Goal: Task Accomplishment & Management: Manage account settings

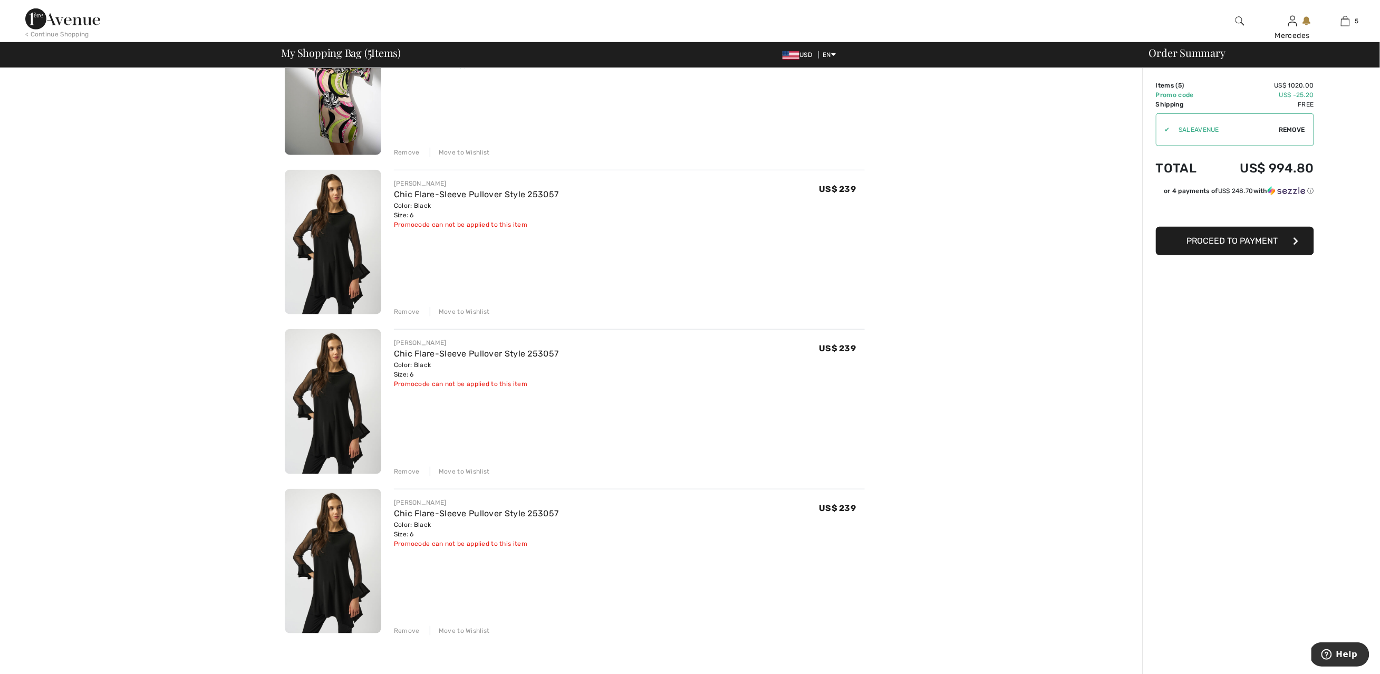
scroll to position [389, 0]
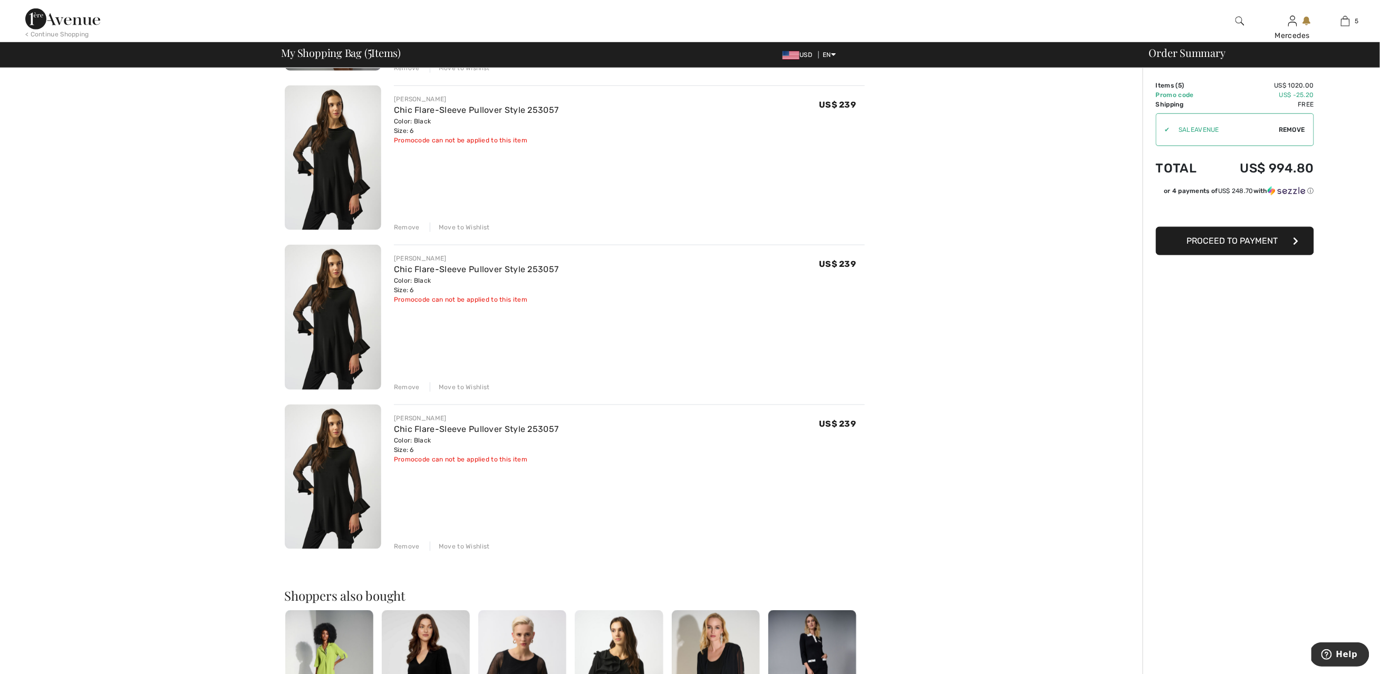
click at [402, 544] on div "Remove" at bounding box center [407, 545] width 26 height 9
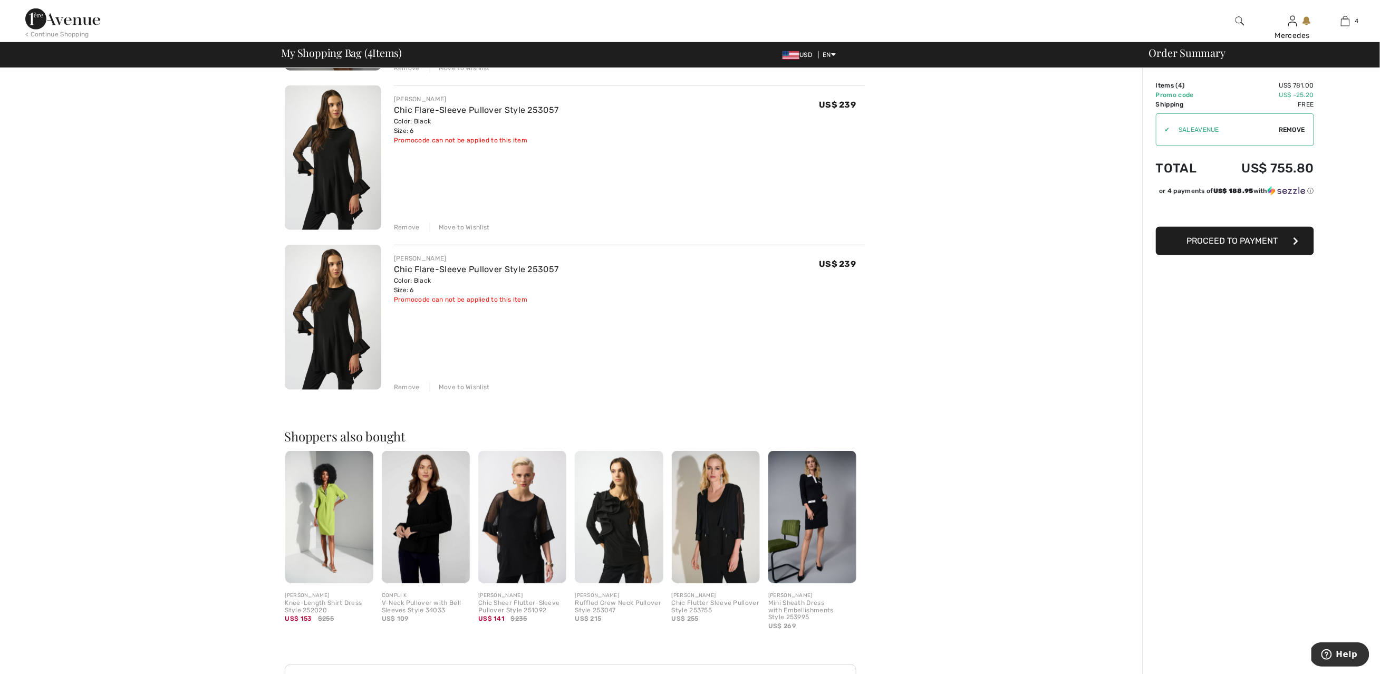
click at [404, 387] on div "Remove" at bounding box center [407, 386] width 26 height 9
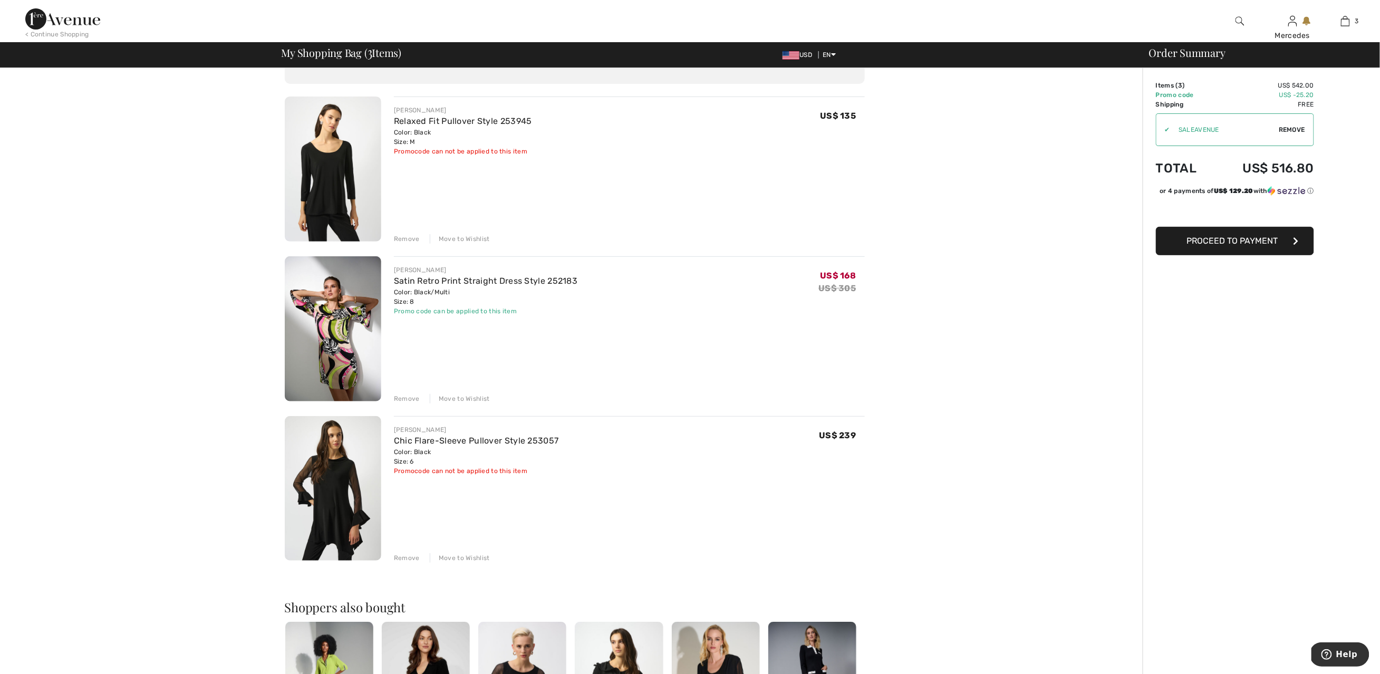
scroll to position [0, 0]
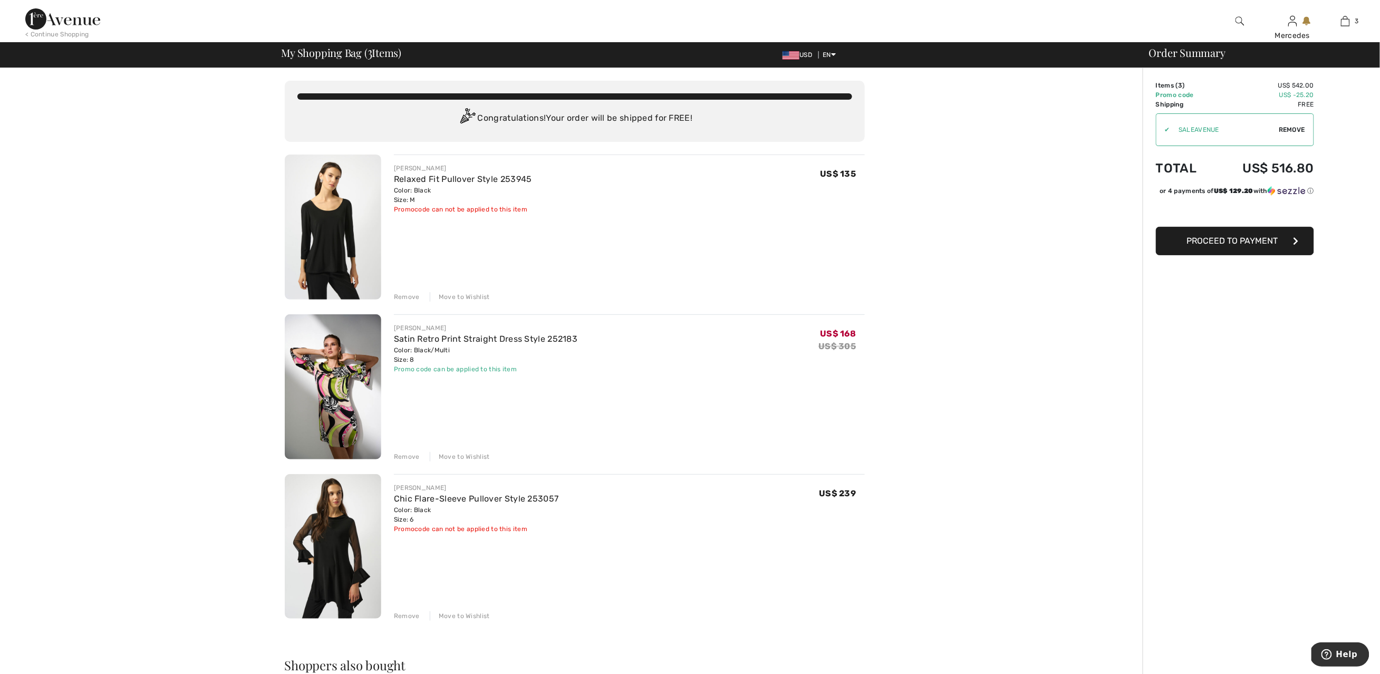
click at [458, 400] on div "JOSEPH RIBKOFF Satin Retro Print Straight Dress Style 252183 Color: Black/Multi…" at bounding box center [629, 387] width 471 height 147
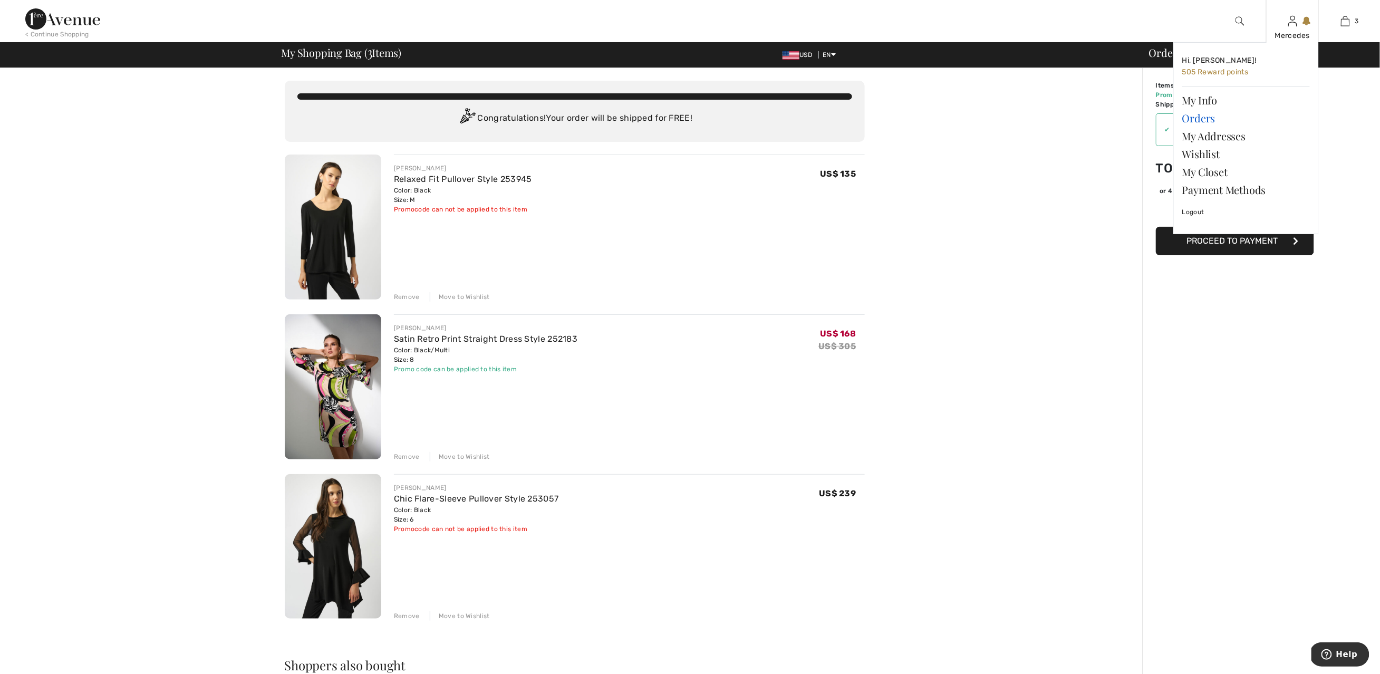
click at [1196, 120] on link "Orders" at bounding box center [1246, 118] width 128 height 18
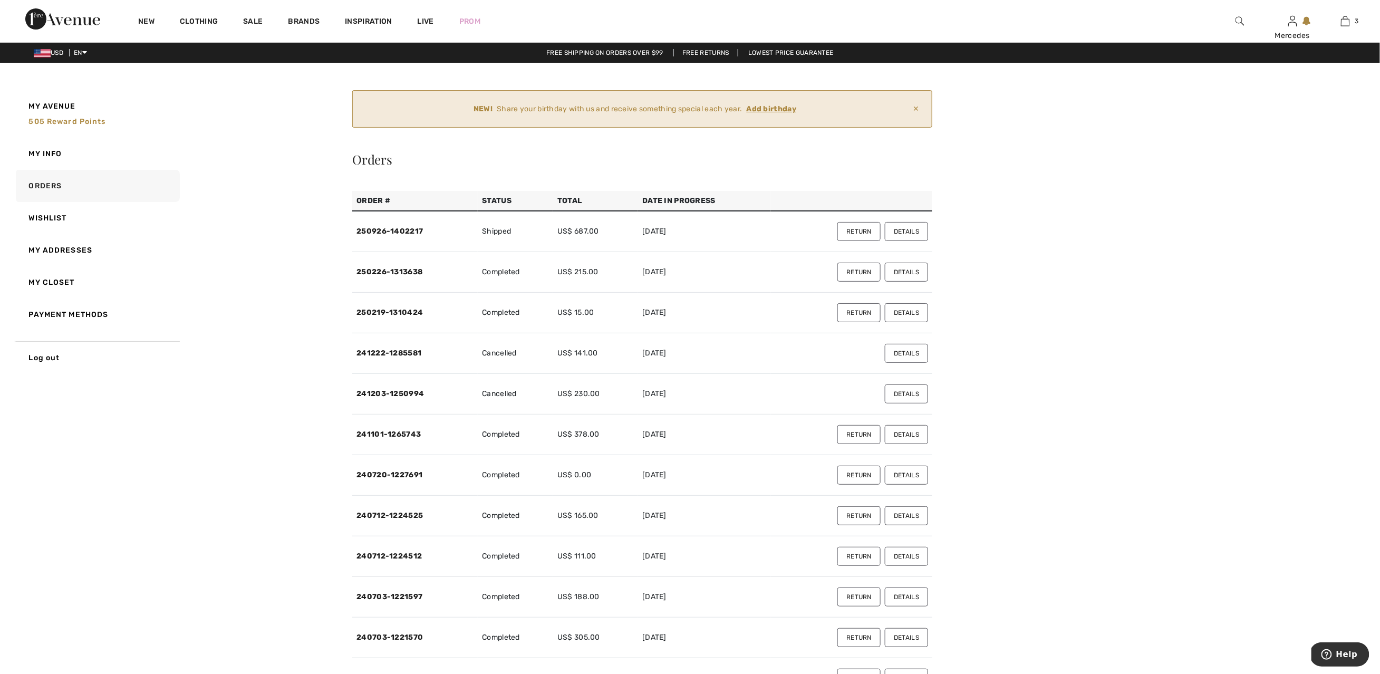
click at [908, 232] on button "Details" at bounding box center [906, 231] width 43 height 19
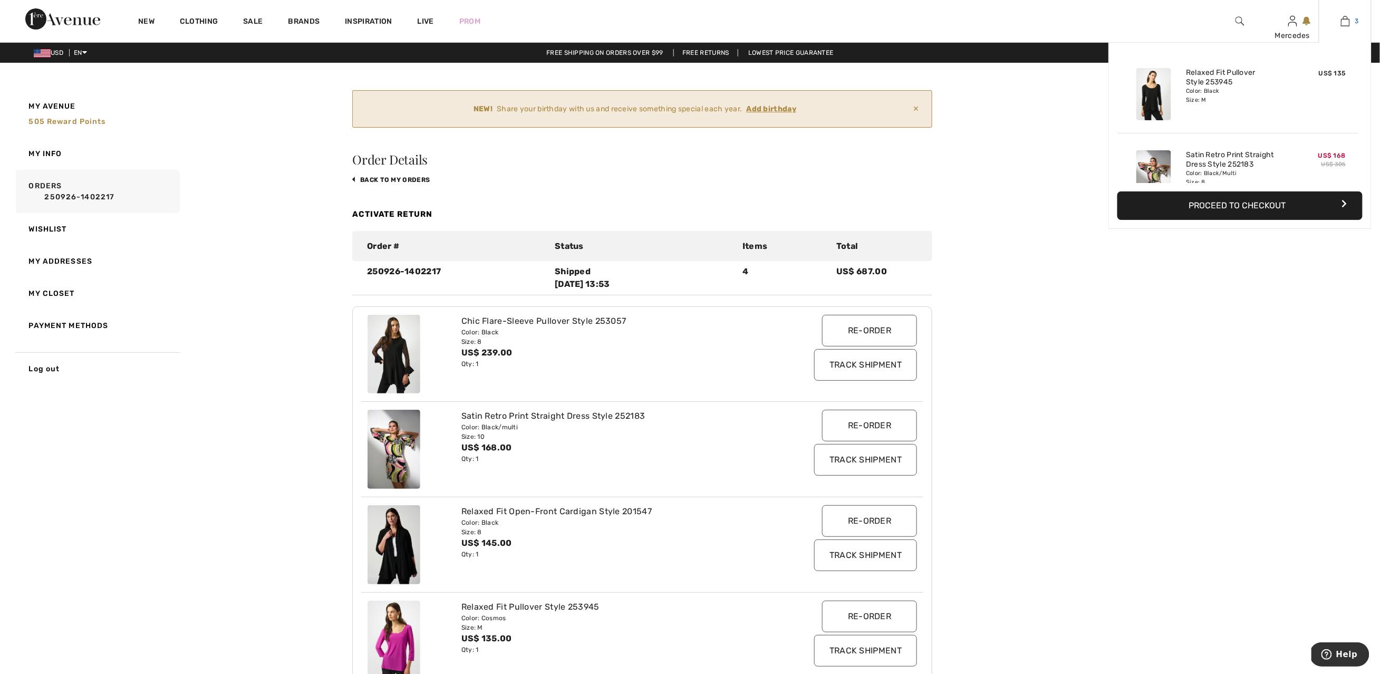
click at [1343, 22] on img at bounding box center [1345, 21] width 9 height 13
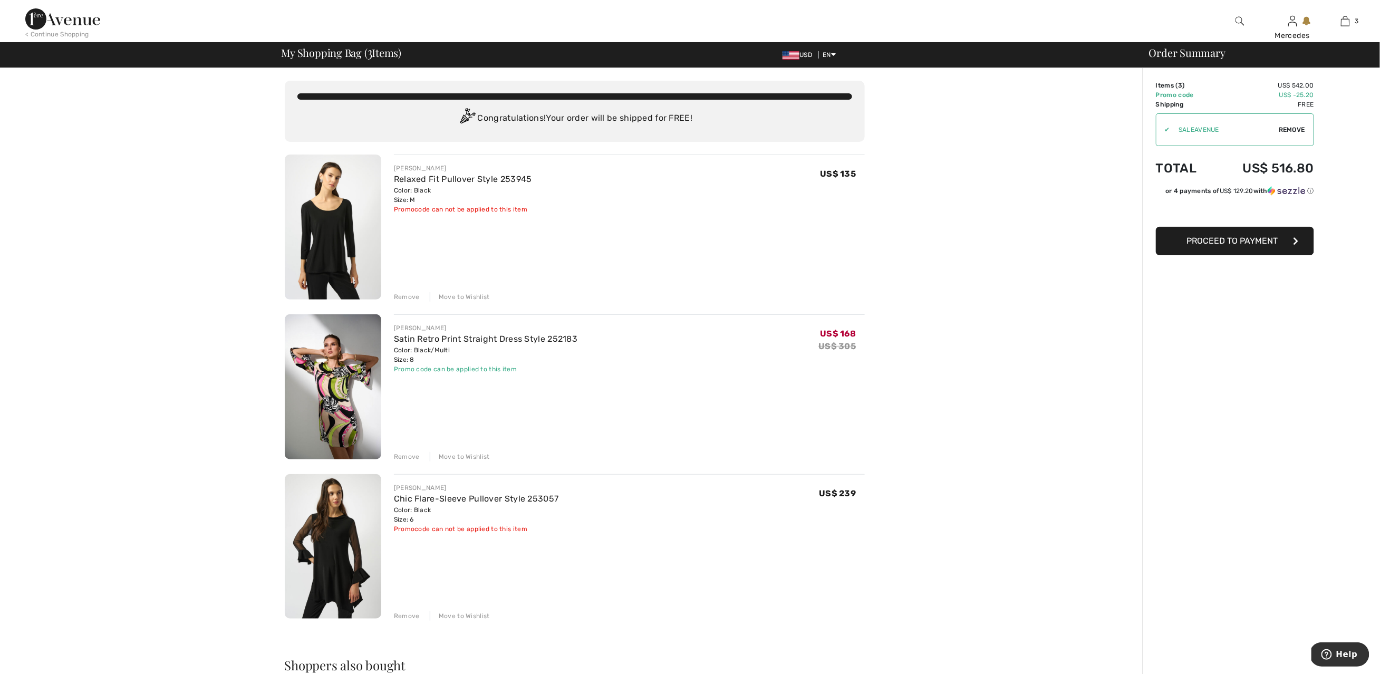
click at [400, 613] on div "Remove" at bounding box center [407, 615] width 26 height 9
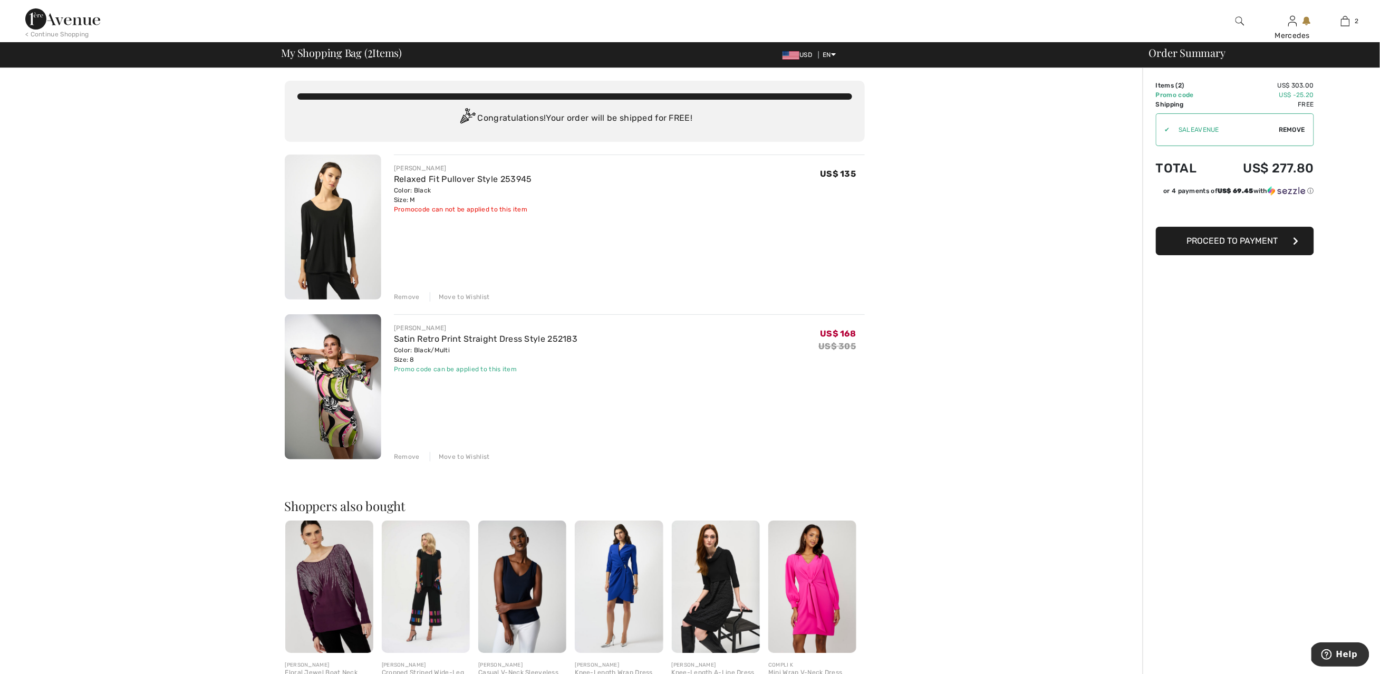
click at [1238, 20] on img at bounding box center [1239, 21] width 9 height 13
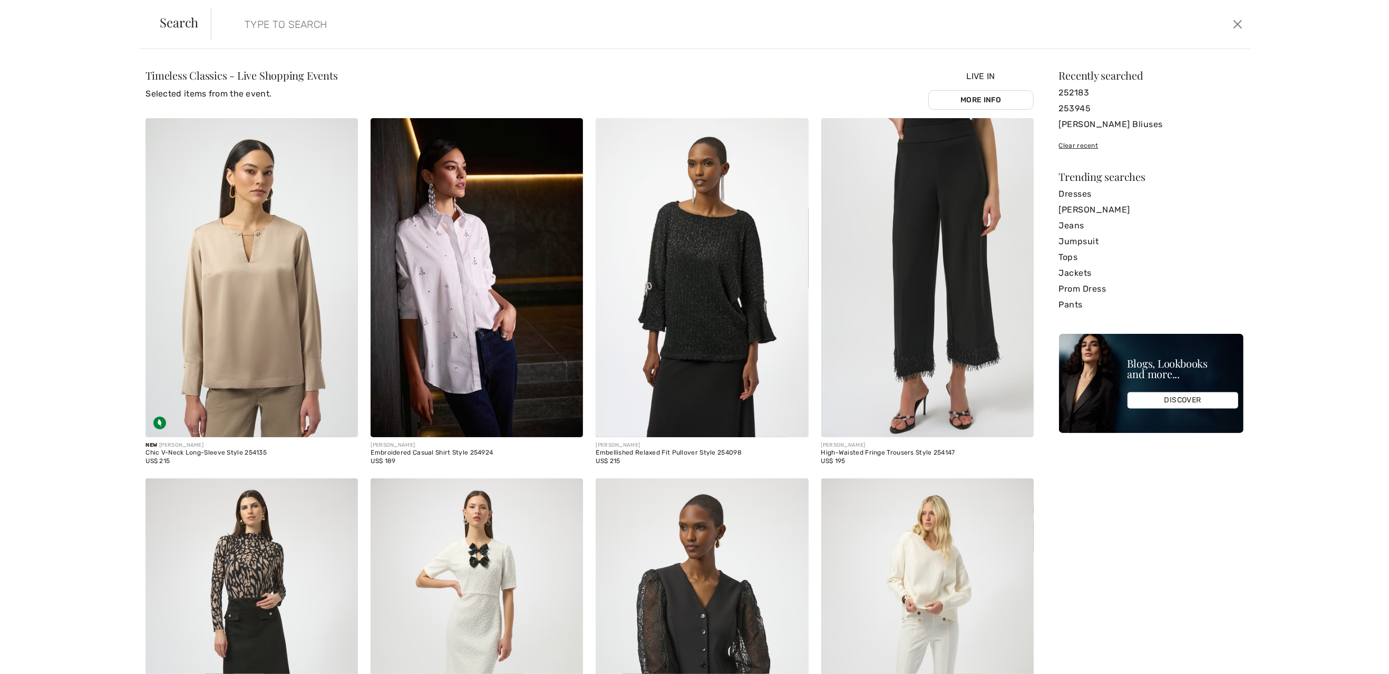
type input "2"
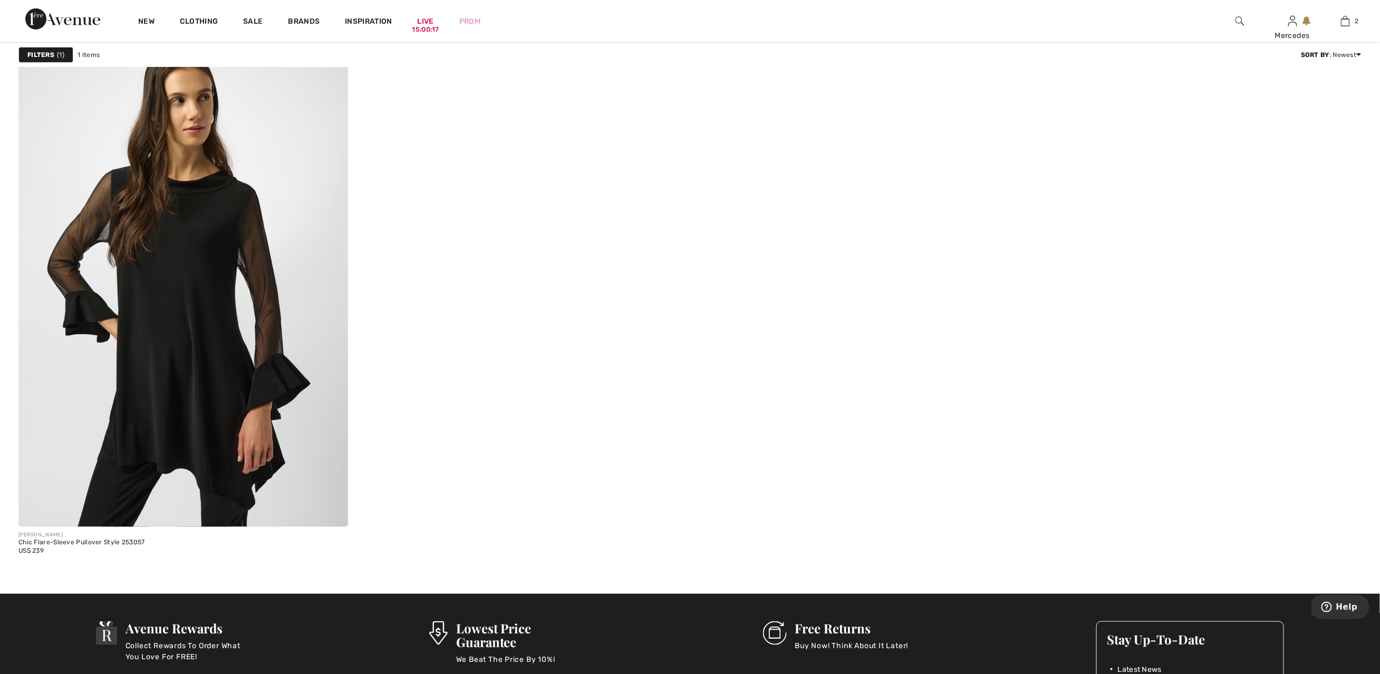
scroll to position [479, 0]
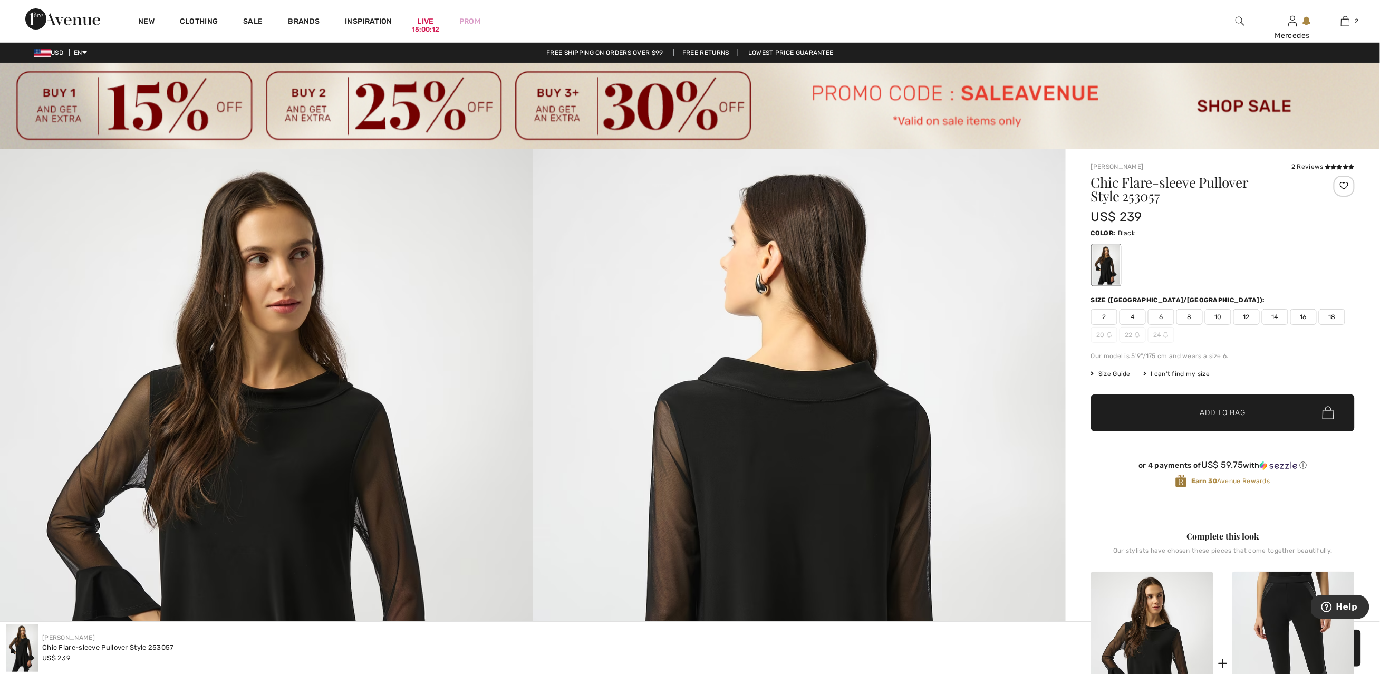
click at [1159, 314] on span "6" at bounding box center [1161, 317] width 26 height 16
click at [1213, 407] on span "Add to Bag" at bounding box center [1222, 412] width 45 height 11
click at [1352, 20] on link "3" at bounding box center [1345, 21] width 52 height 13
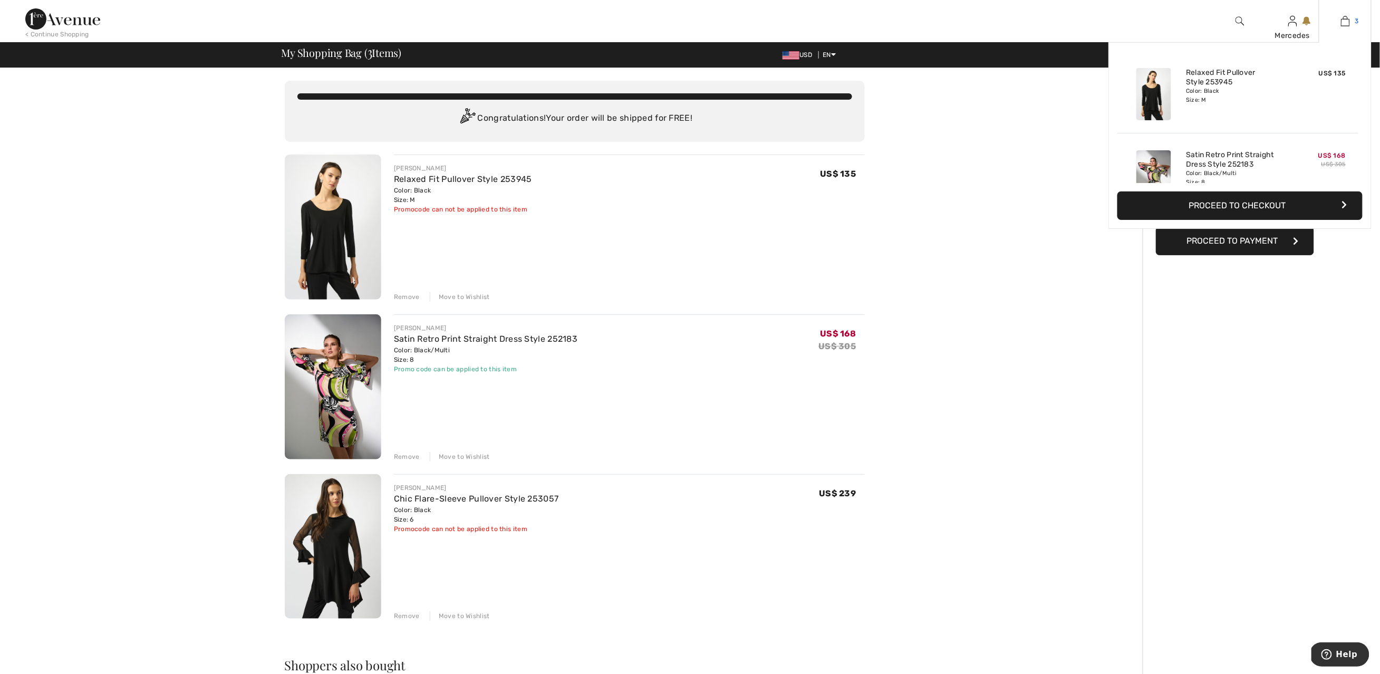
click at [1345, 20] on img at bounding box center [1345, 21] width 9 height 13
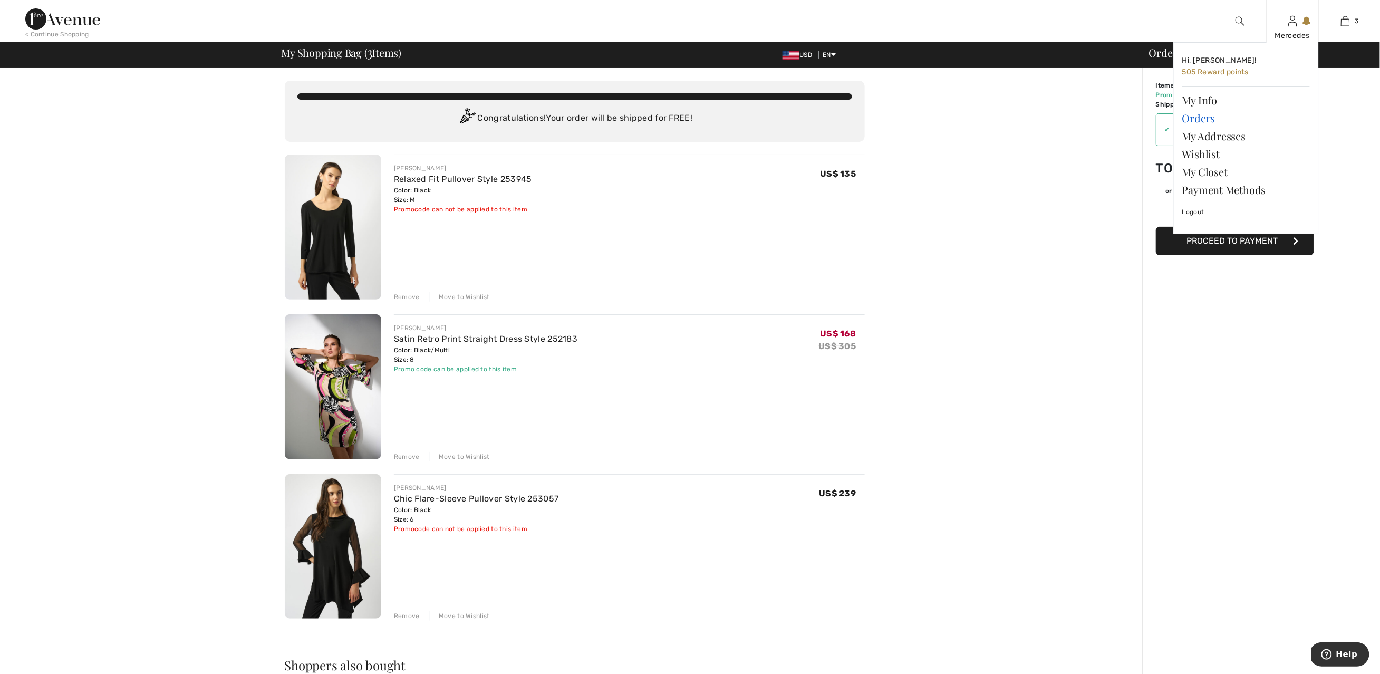
click at [1198, 120] on link "Orders" at bounding box center [1246, 118] width 128 height 18
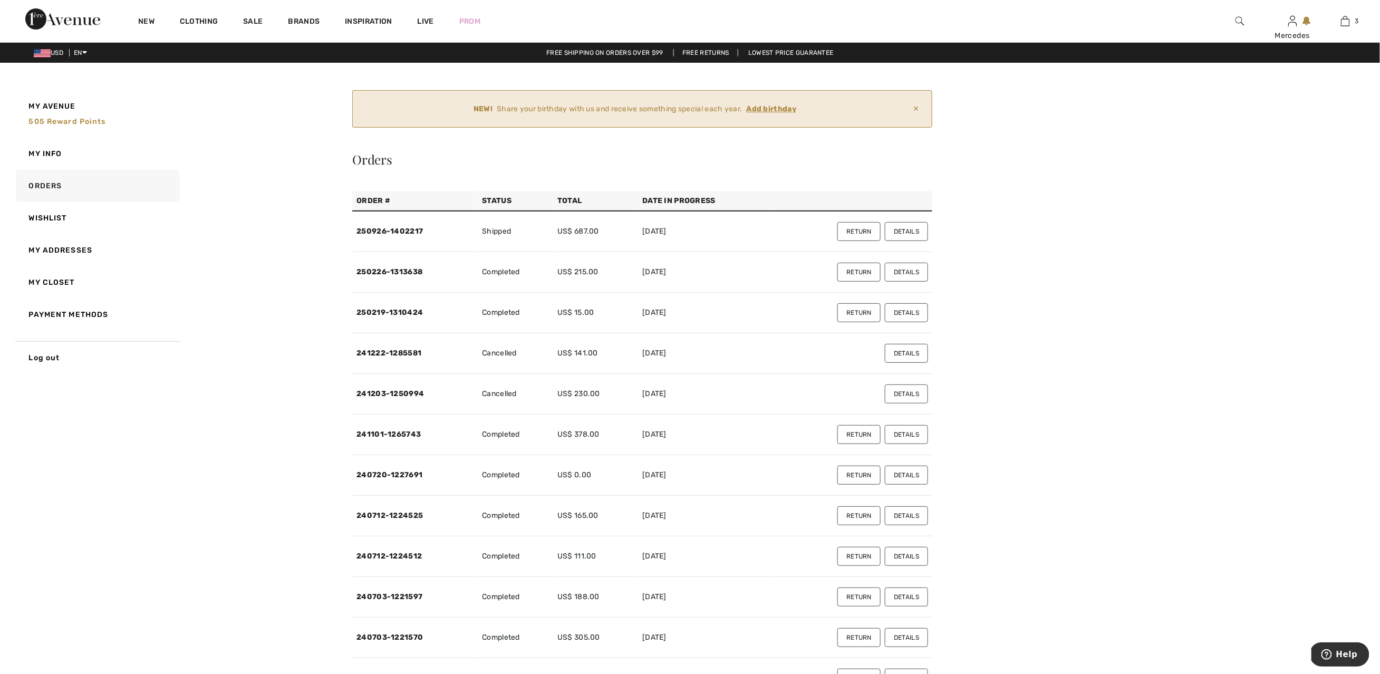
click at [905, 229] on button "Details" at bounding box center [906, 231] width 43 height 19
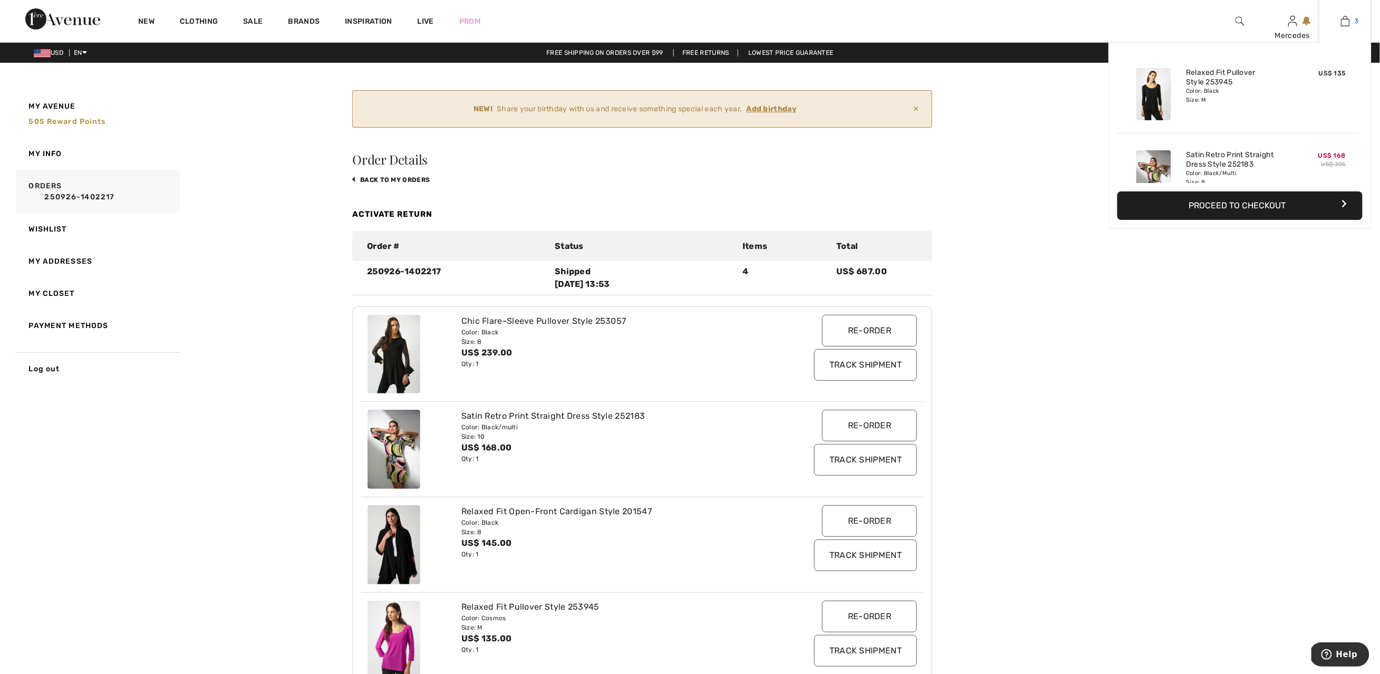
click at [1343, 21] on img at bounding box center [1345, 21] width 9 height 13
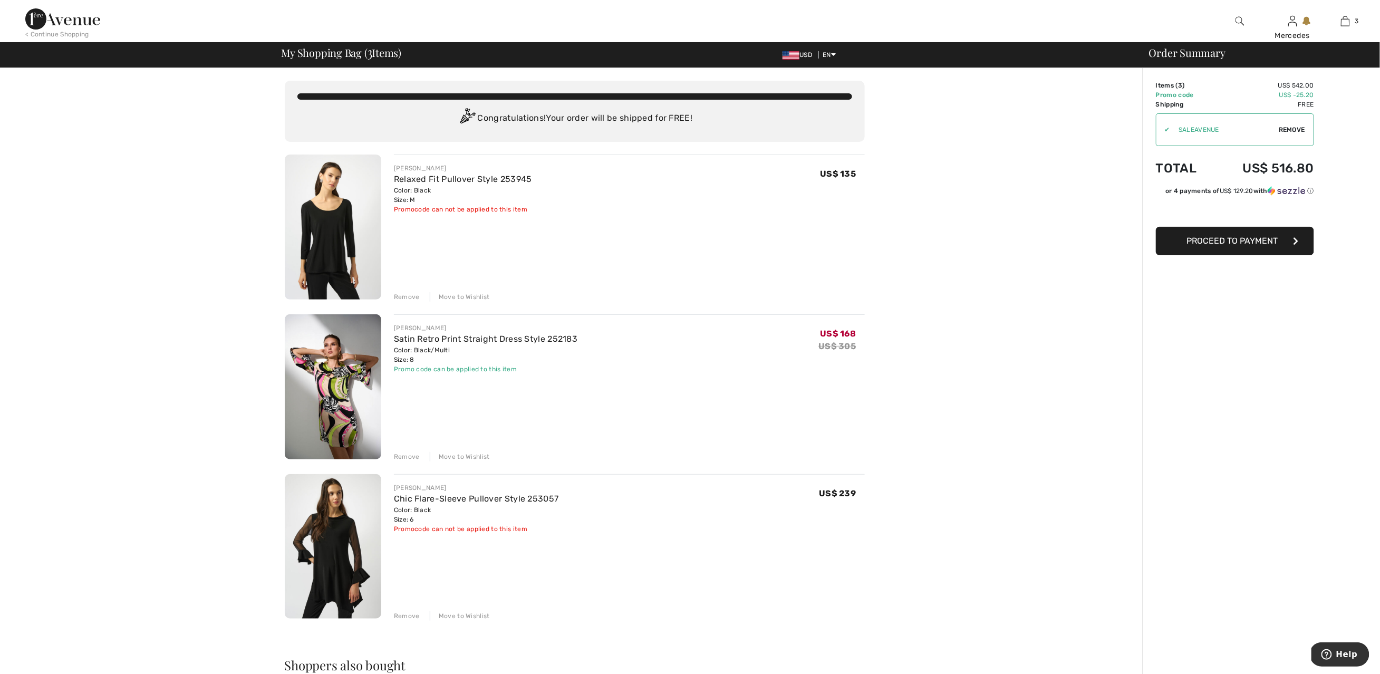
click at [1215, 240] on span "Proceed to Payment" at bounding box center [1232, 241] width 91 height 10
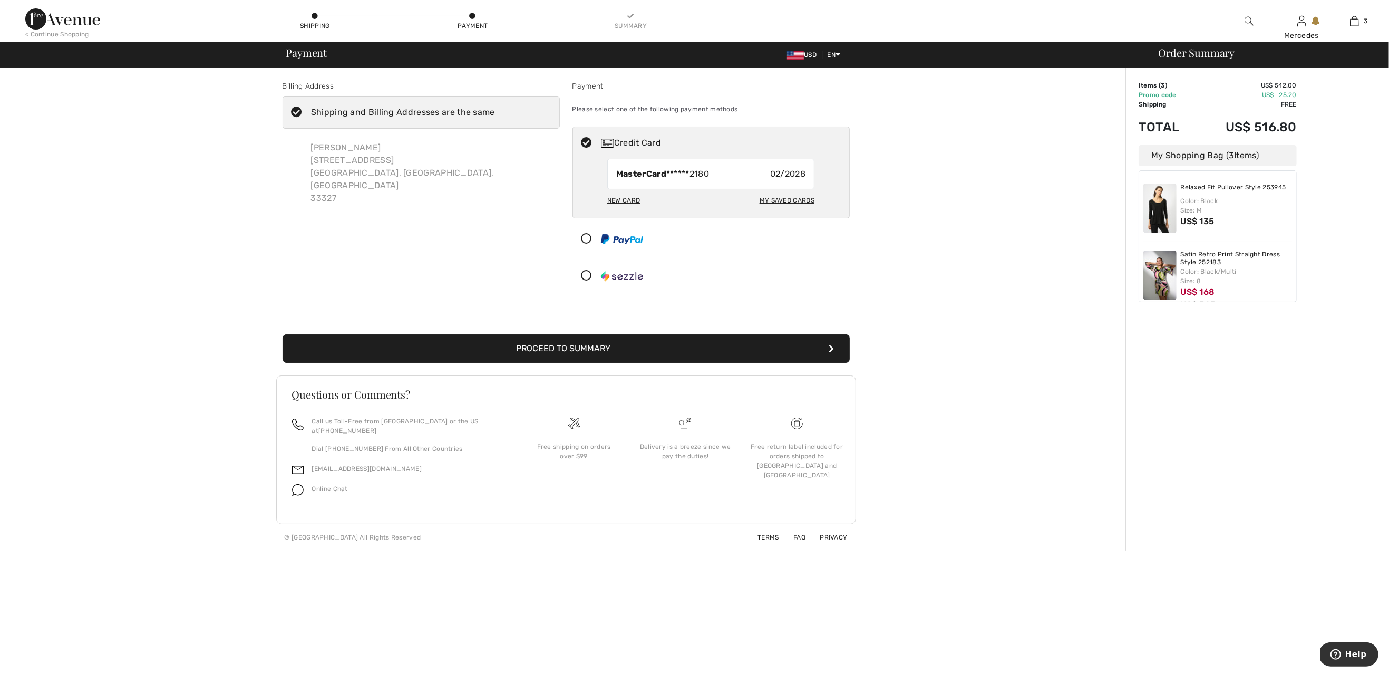
click at [637, 348] on button "Proceed to Summary" at bounding box center [566, 348] width 567 height 28
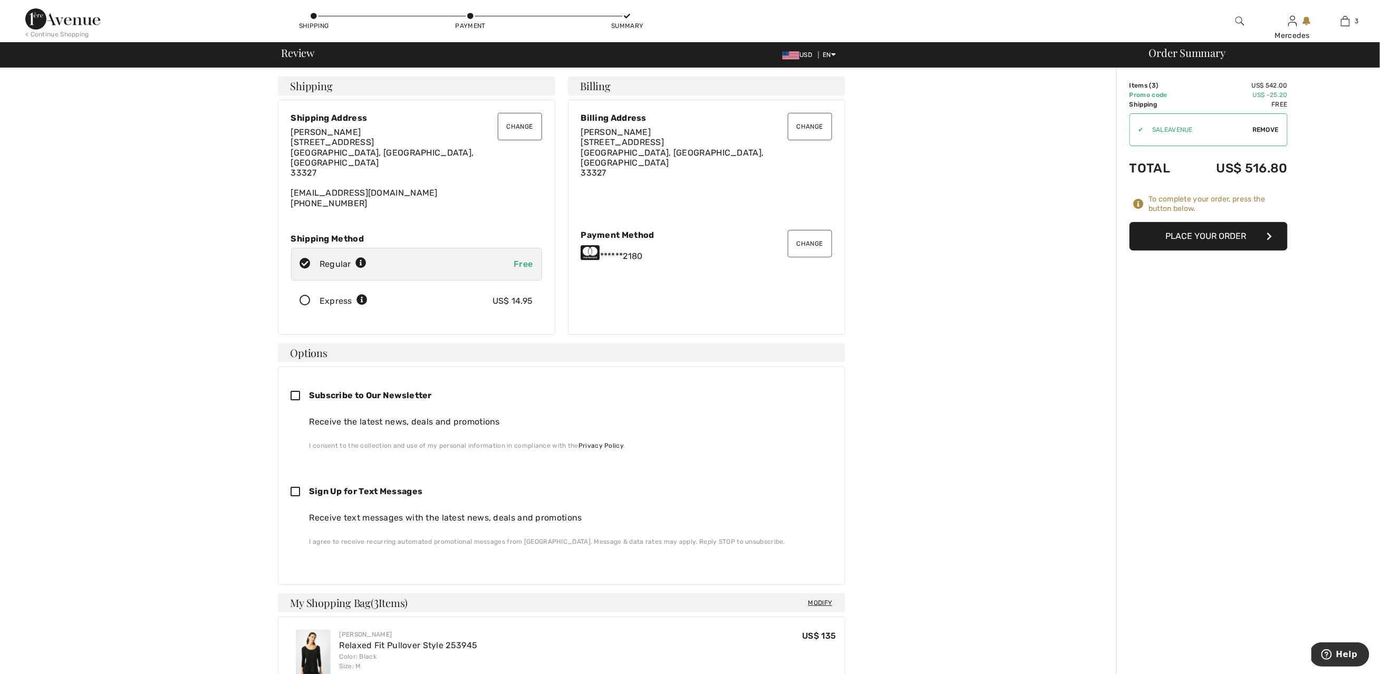
click at [305, 295] on icon at bounding box center [306, 300] width 28 height 11
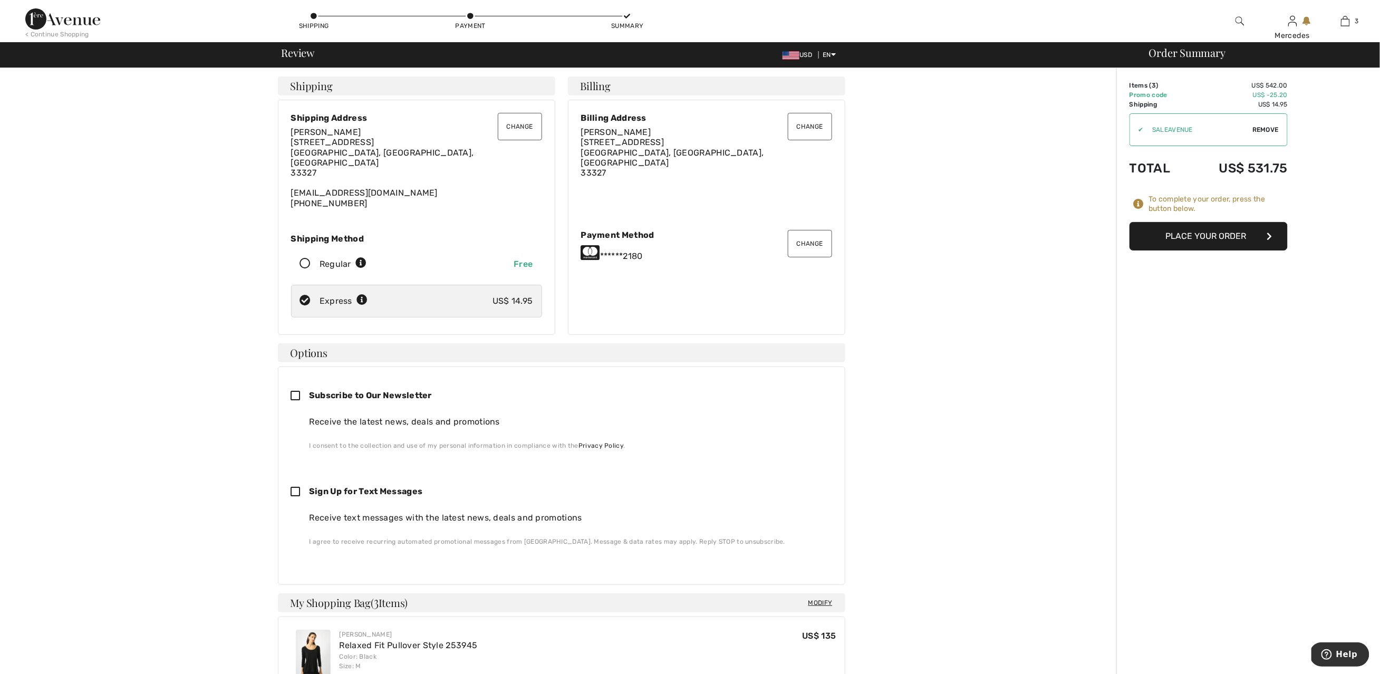
scroll to position [365, 0]
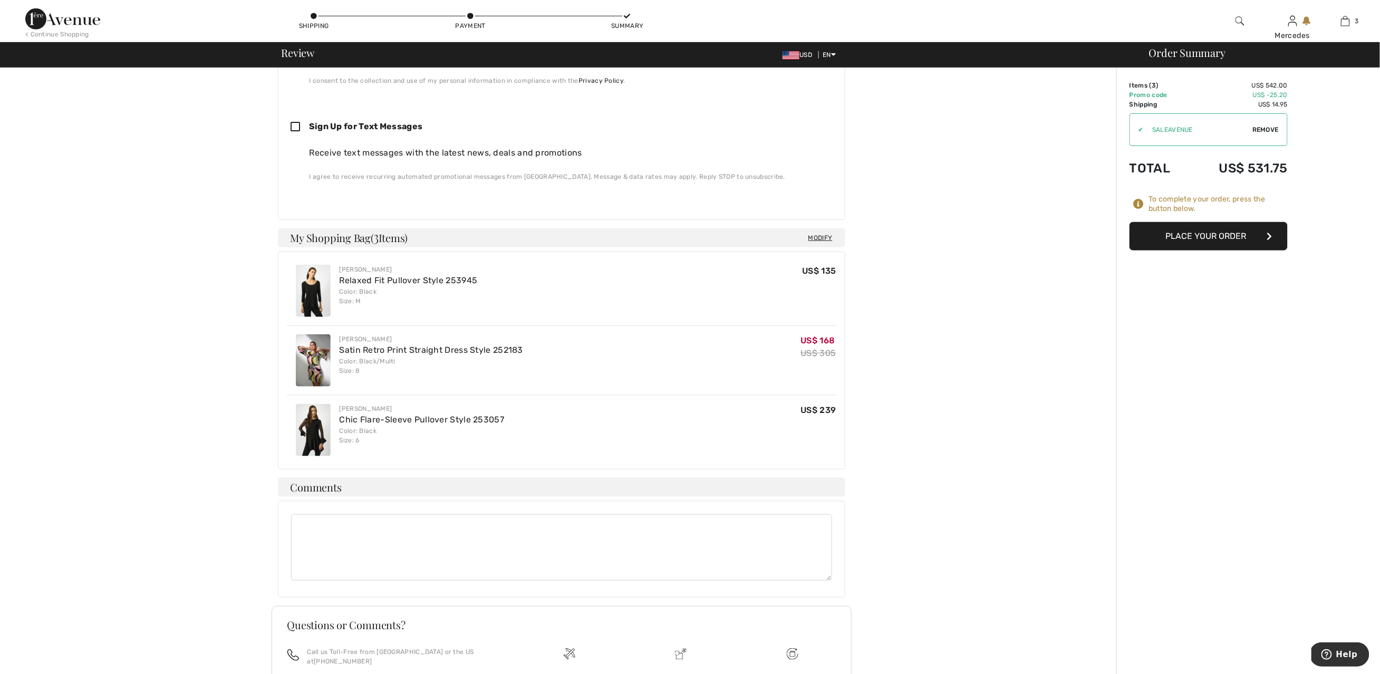
click at [1191, 236] on button "Place Your Order" at bounding box center [1208, 236] width 158 height 28
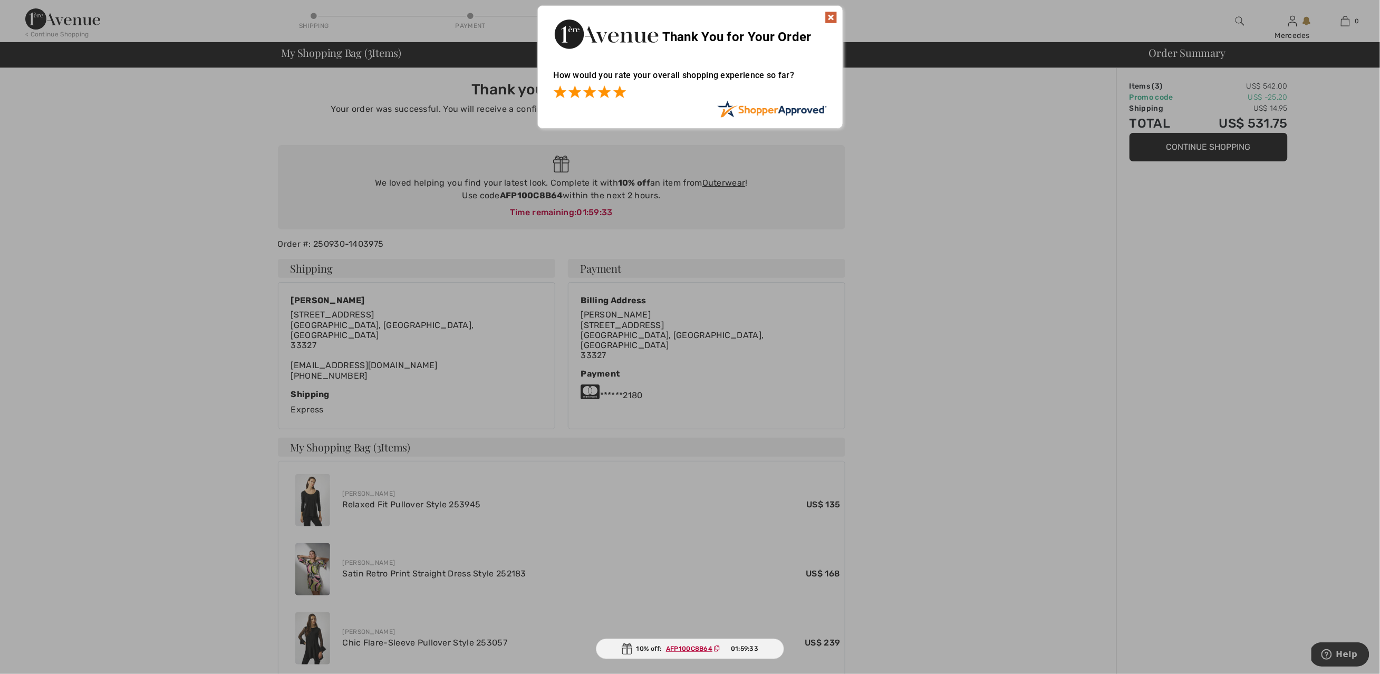
drag, startPoint x: 621, startPoint y: 93, endPoint x: 647, endPoint y: 91, distance: 25.9
click at [621, 93] on span at bounding box center [619, 91] width 13 height 13
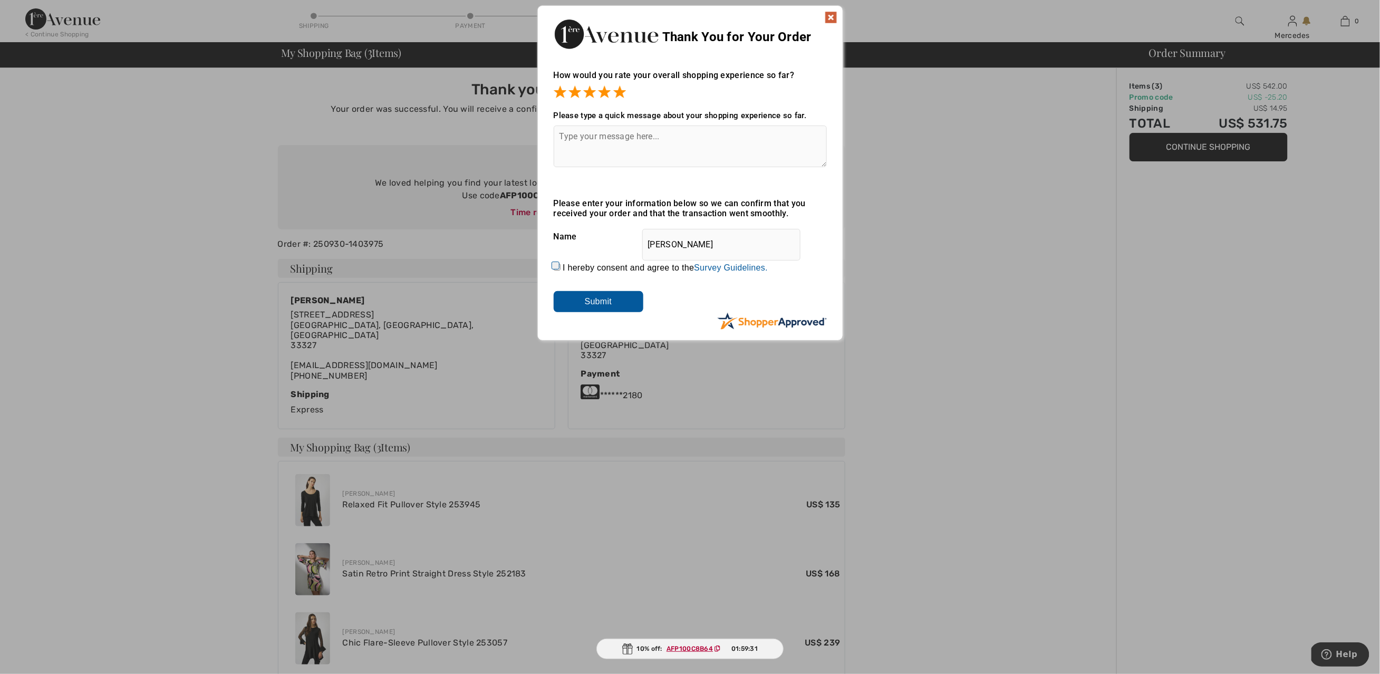
drag, startPoint x: 603, startPoint y: 302, endPoint x: 662, endPoint y: 292, distance: 59.8
click at [604, 302] on input "Submit" at bounding box center [599, 301] width 90 height 21
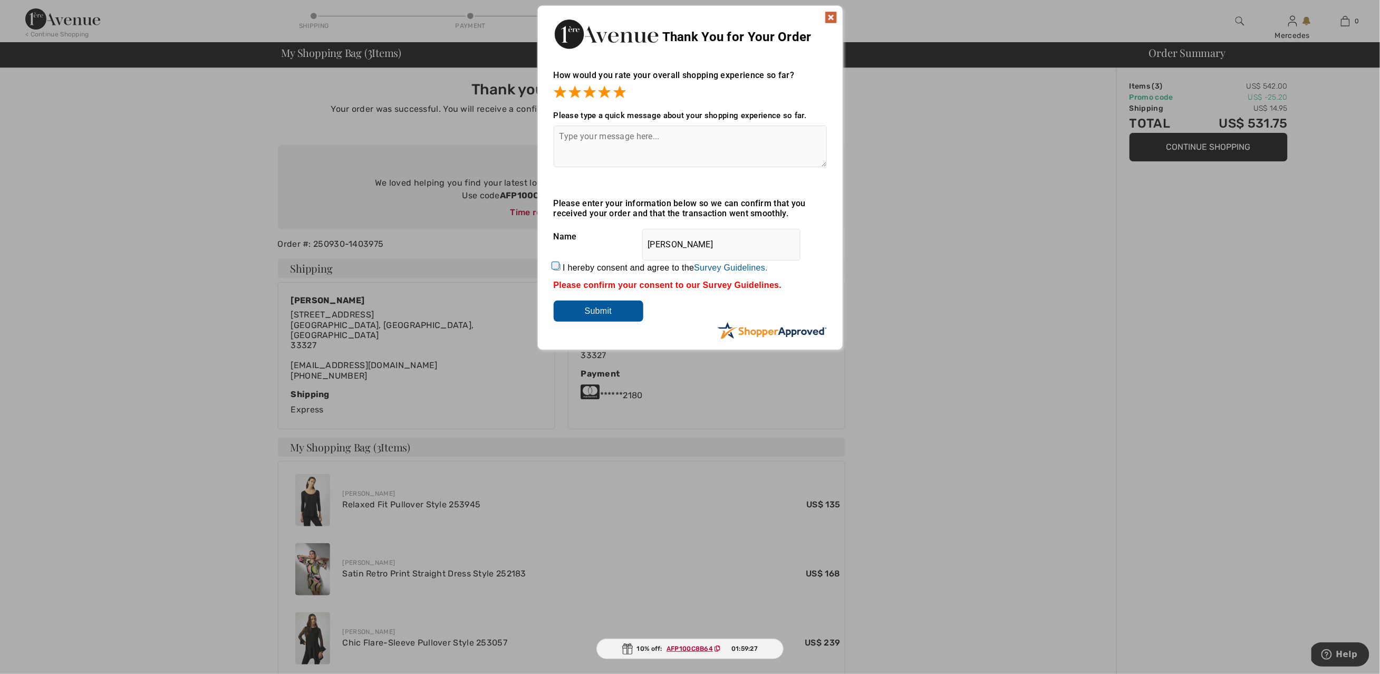
drag, startPoint x: 831, startPoint y: 15, endPoint x: 832, endPoint y: 44, distance: 29.0
click at [831, 15] on img at bounding box center [831, 17] width 13 height 13
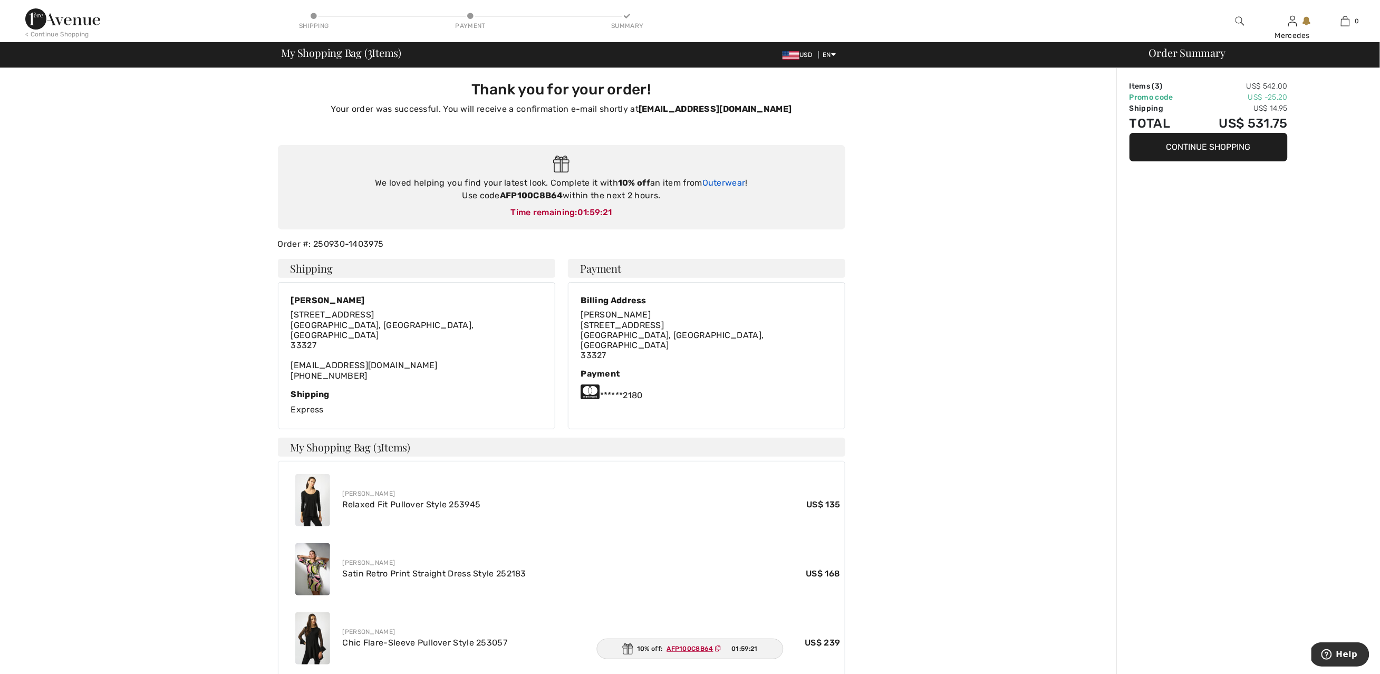
click at [736, 183] on link "Outerwear" at bounding box center [723, 183] width 43 height 10
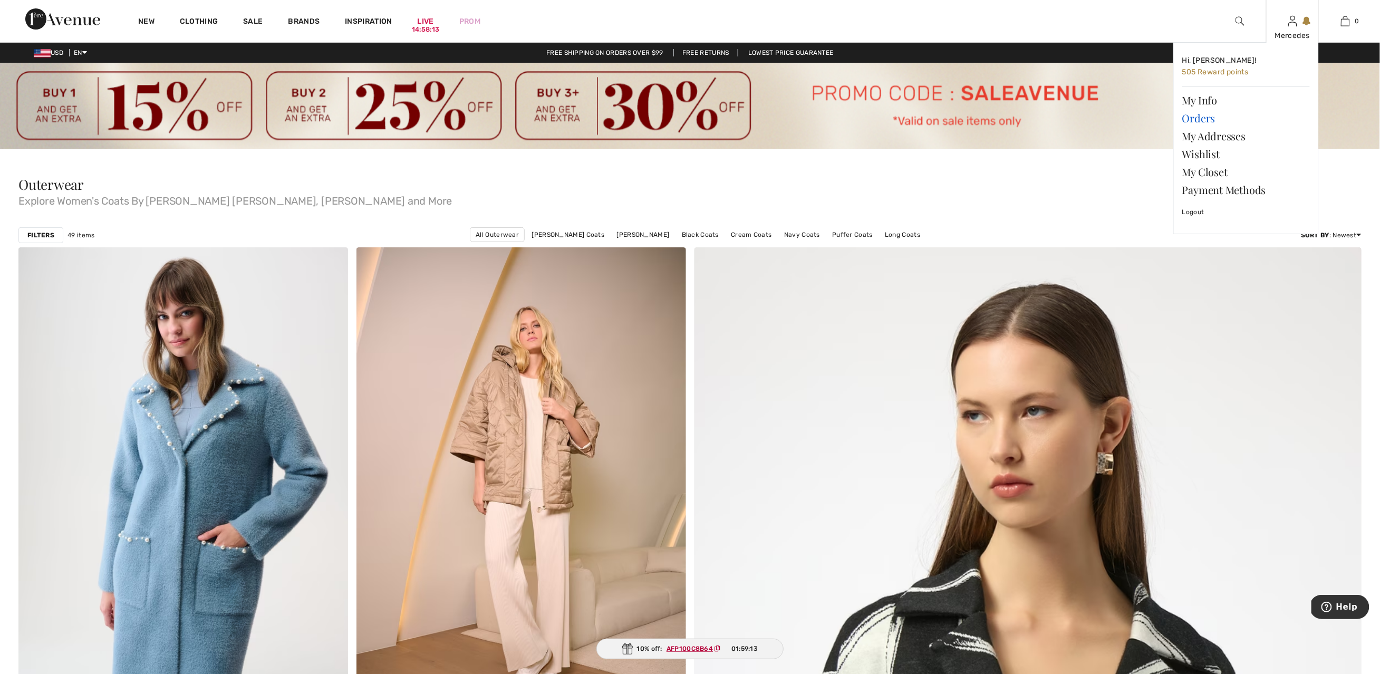
click at [1197, 120] on link "Orders" at bounding box center [1246, 118] width 128 height 18
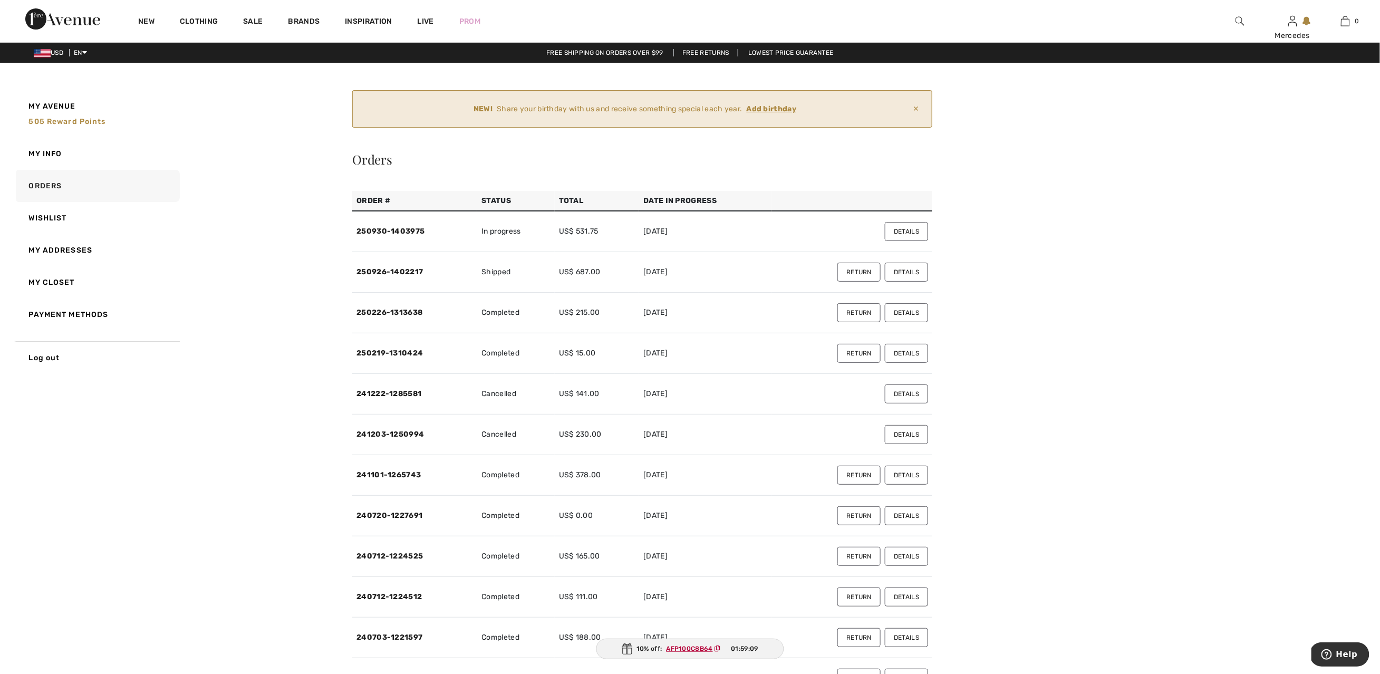
click at [905, 271] on button "Details" at bounding box center [906, 272] width 43 height 19
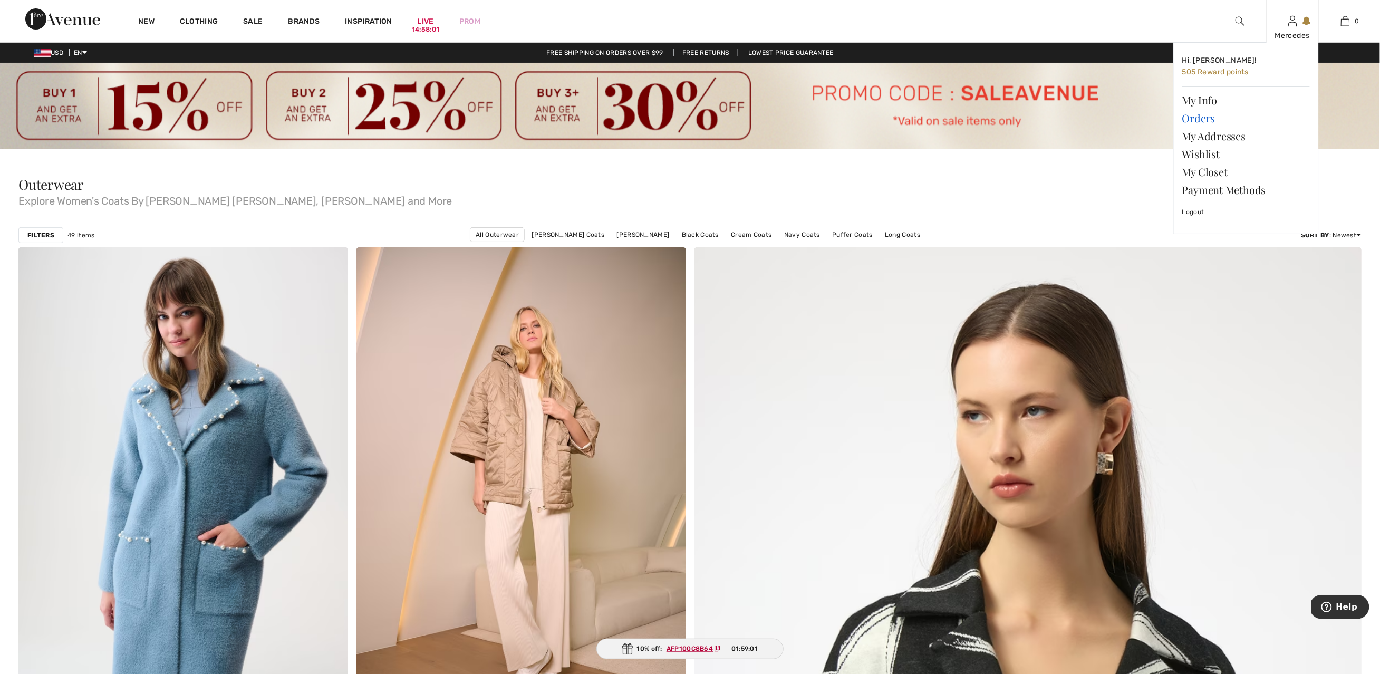
click at [1201, 120] on link "Orders" at bounding box center [1246, 118] width 128 height 18
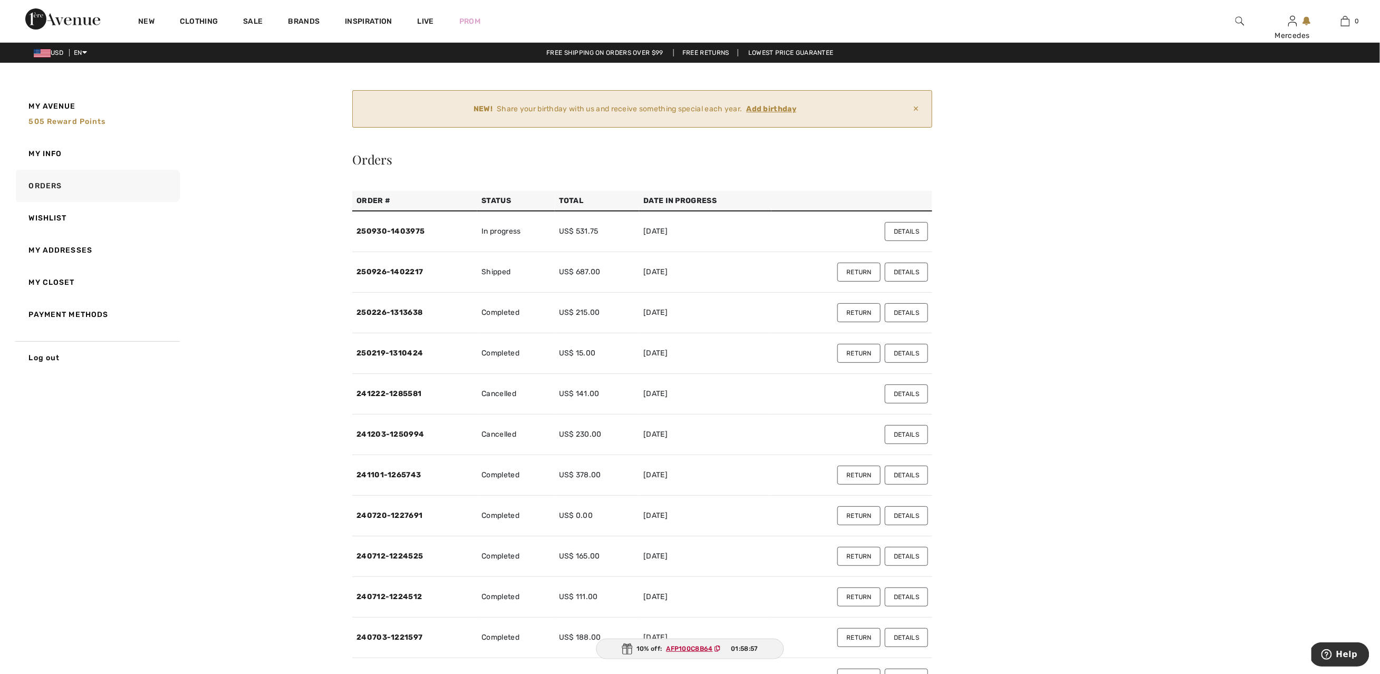
click at [852, 268] on button "Return" at bounding box center [858, 272] width 43 height 19
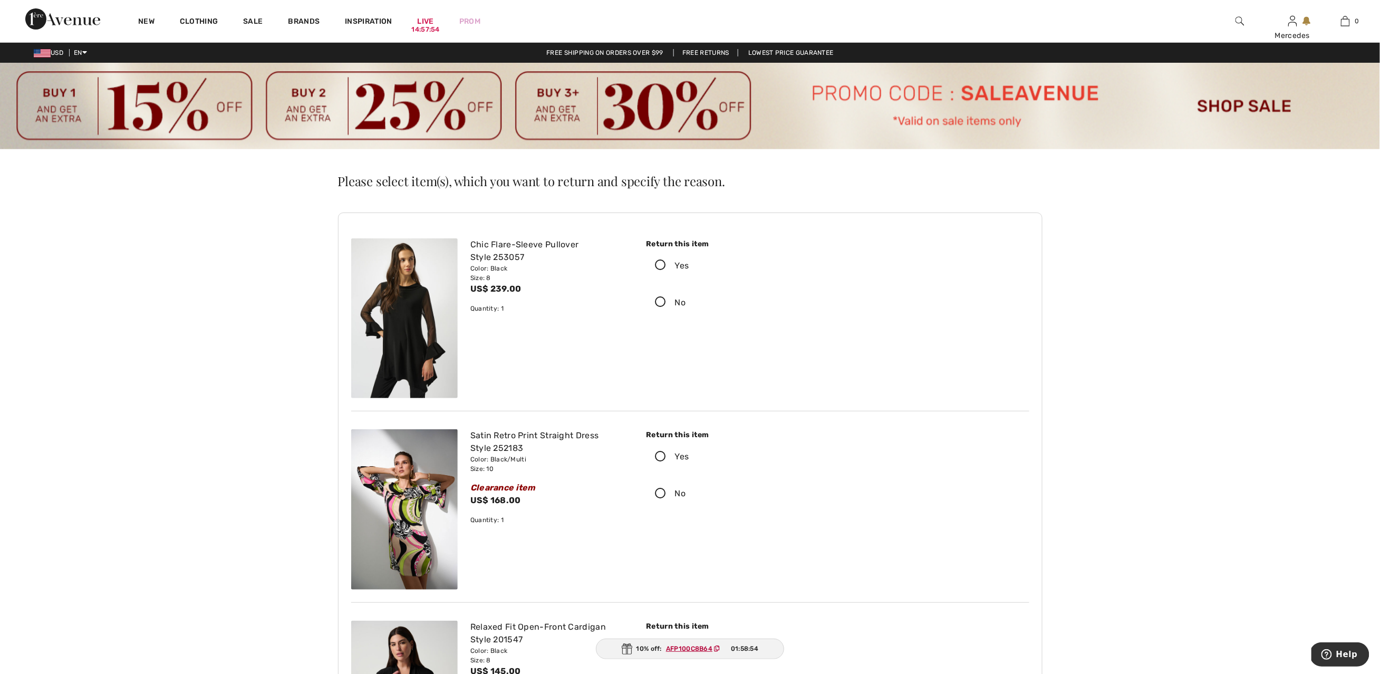
scroll to position [2, 0]
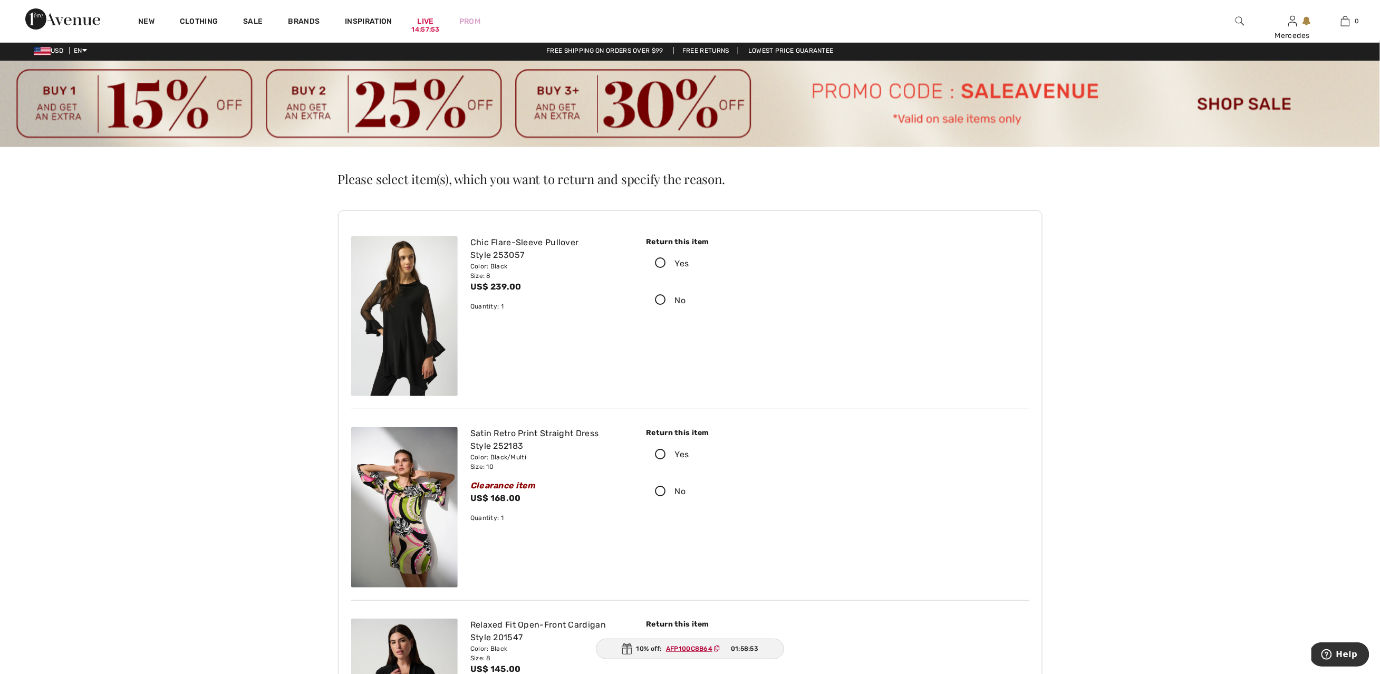
click at [660, 264] on icon at bounding box center [660, 263] width 28 height 11
click at [689, 264] on input "Yes" at bounding box center [692, 264] width 7 height 32
click at [851, 300] on icon at bounding box center [852, 300] width 28 height 11
click at [896, 300] on input "Refund" at bounding box center [899, 301] width 7 height 32
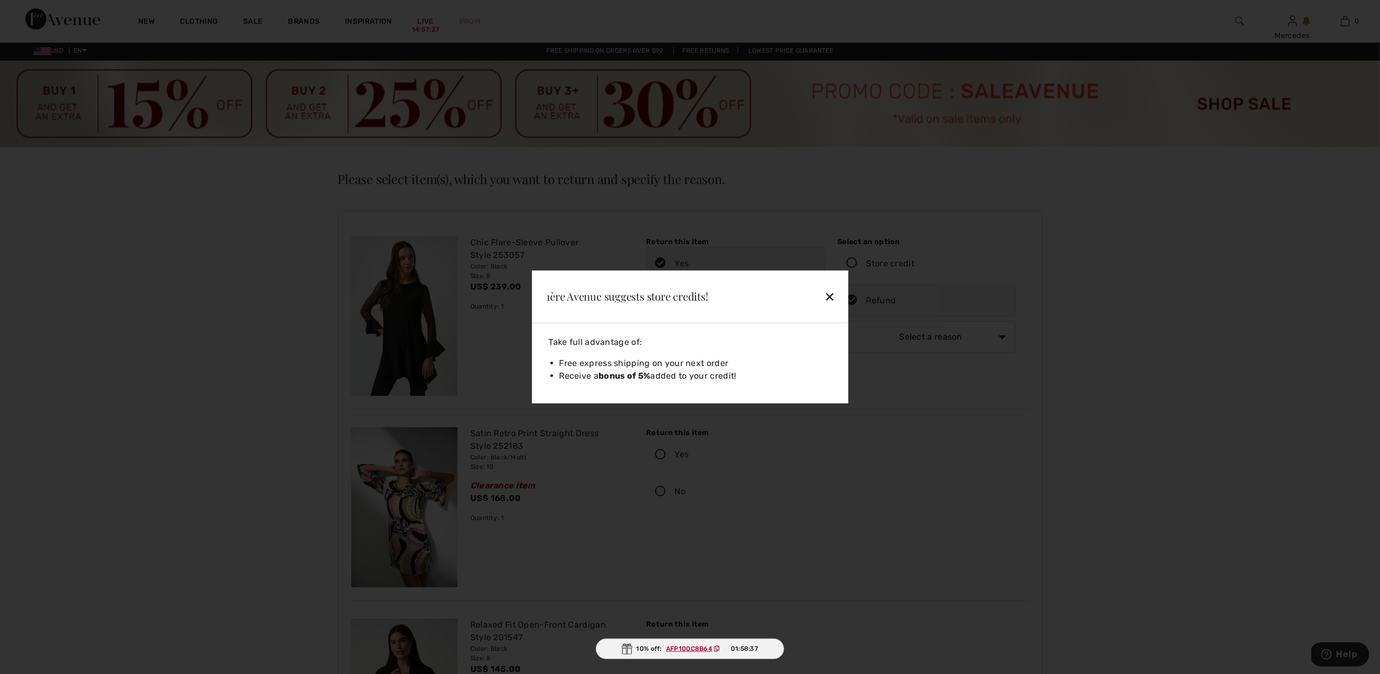
click at [829, 297] on div "✕" at bounding box center [805, 296] width 69 height 22
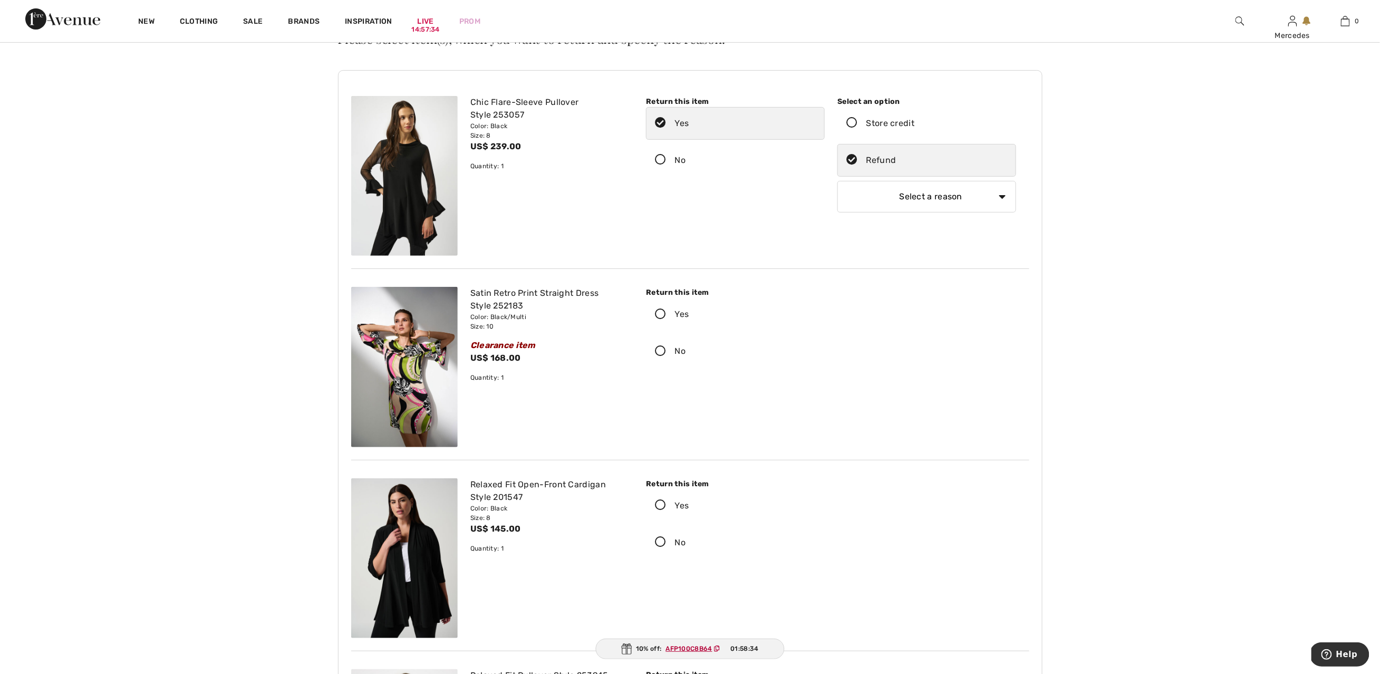
scroll to position [145, 0]
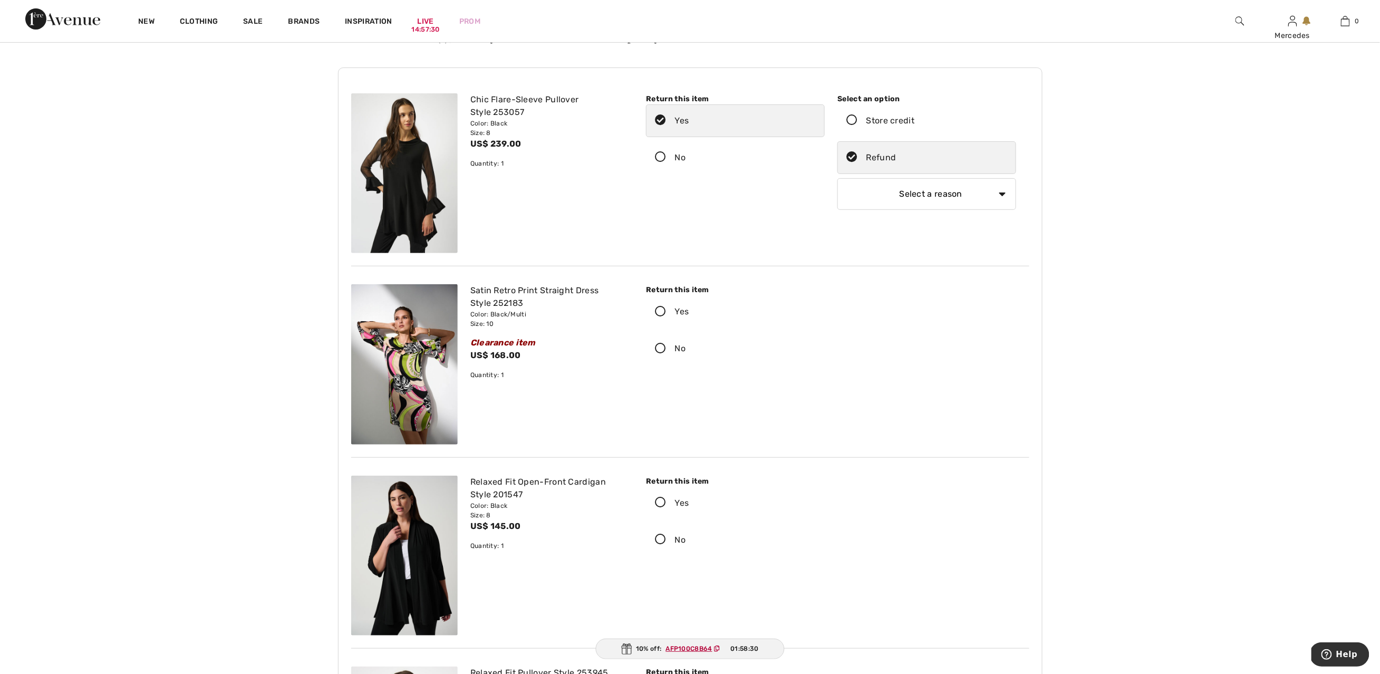
click at [662, 311] on icon at bounding box center [660, 311] width 28 height 11
click at [689, 311] on input "Yes" at bounding box center [692, 312] width 7 height 32
click at [850, 312] on icon at bounding box center [852, 311] width 28 height 11
click at [914, 312] on input "Store credit" at bounding box center [917, 312] width 7 height 32
select select "6"
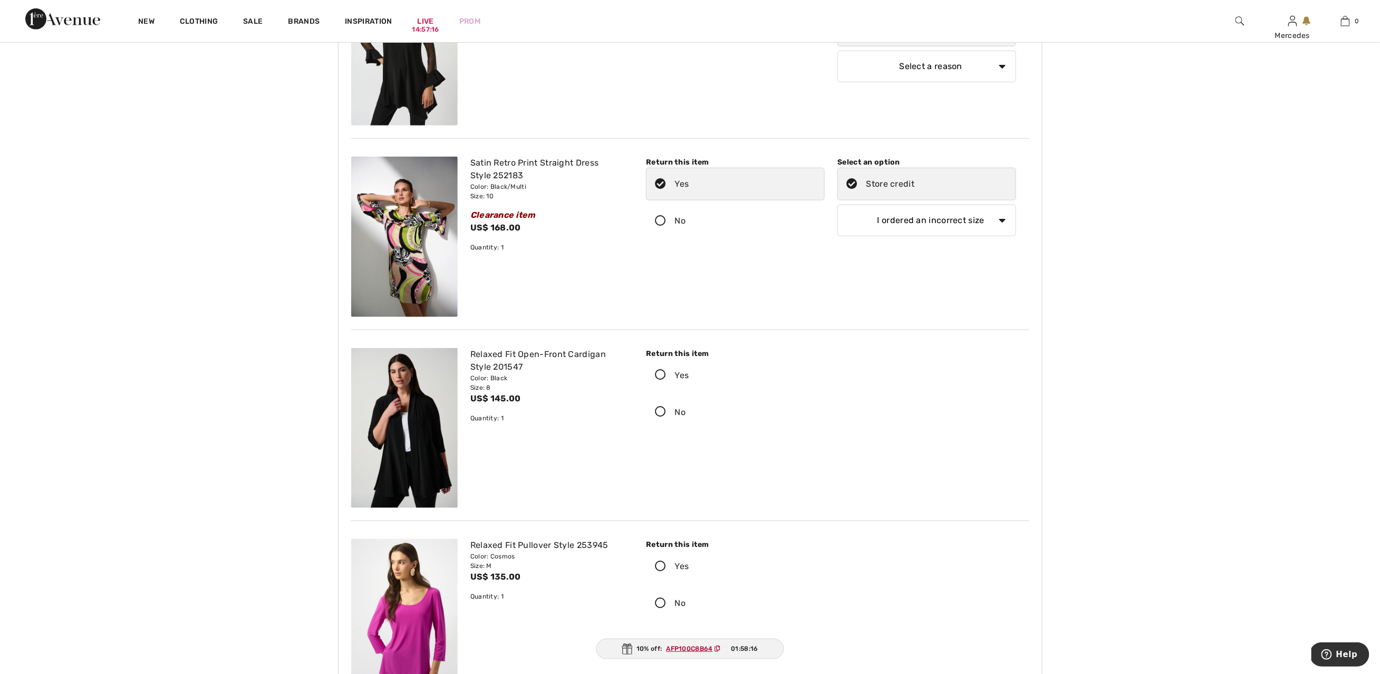
scroll to position [0, 0]
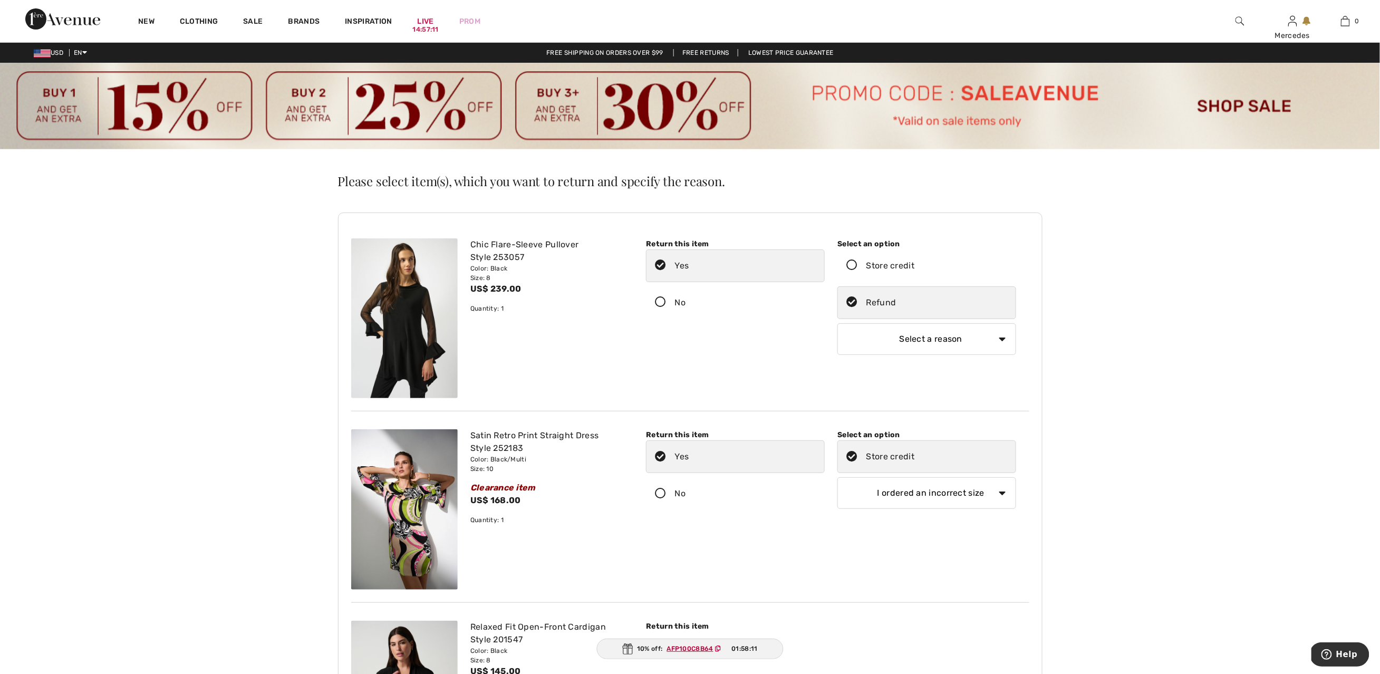
select select "6"
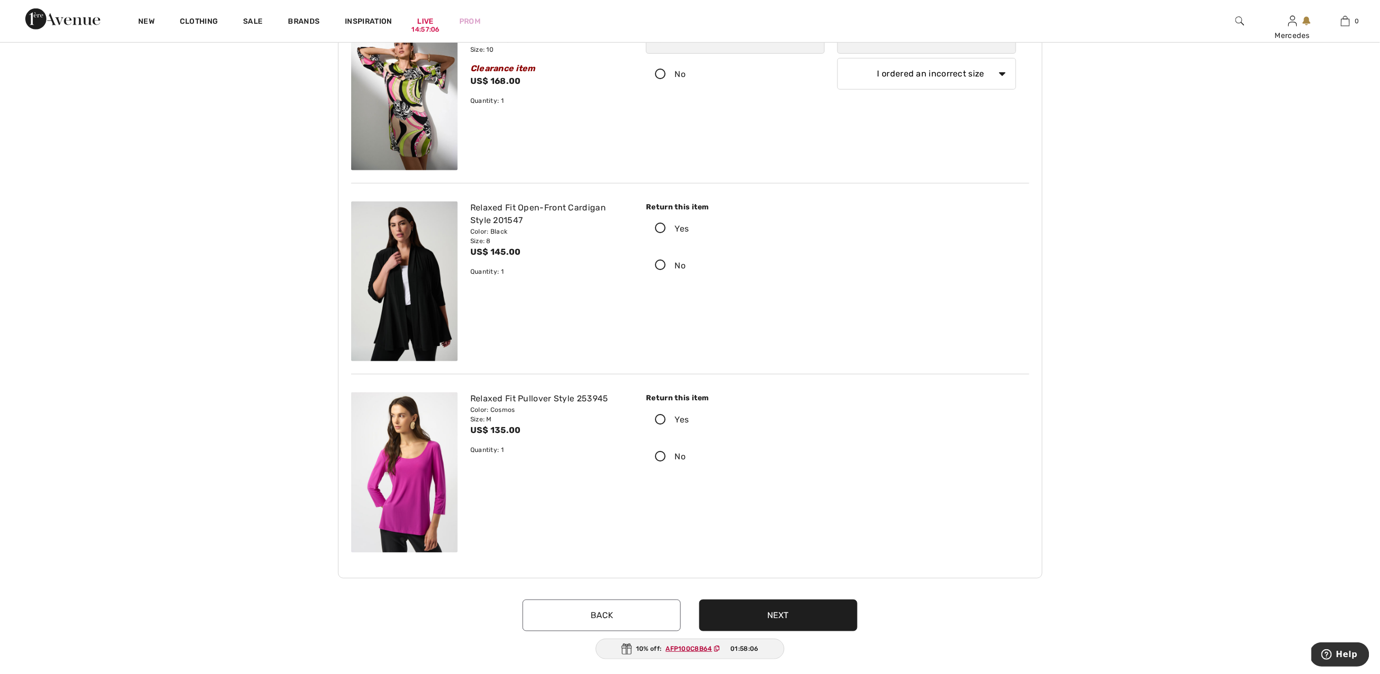
scroll to position [565, 0]
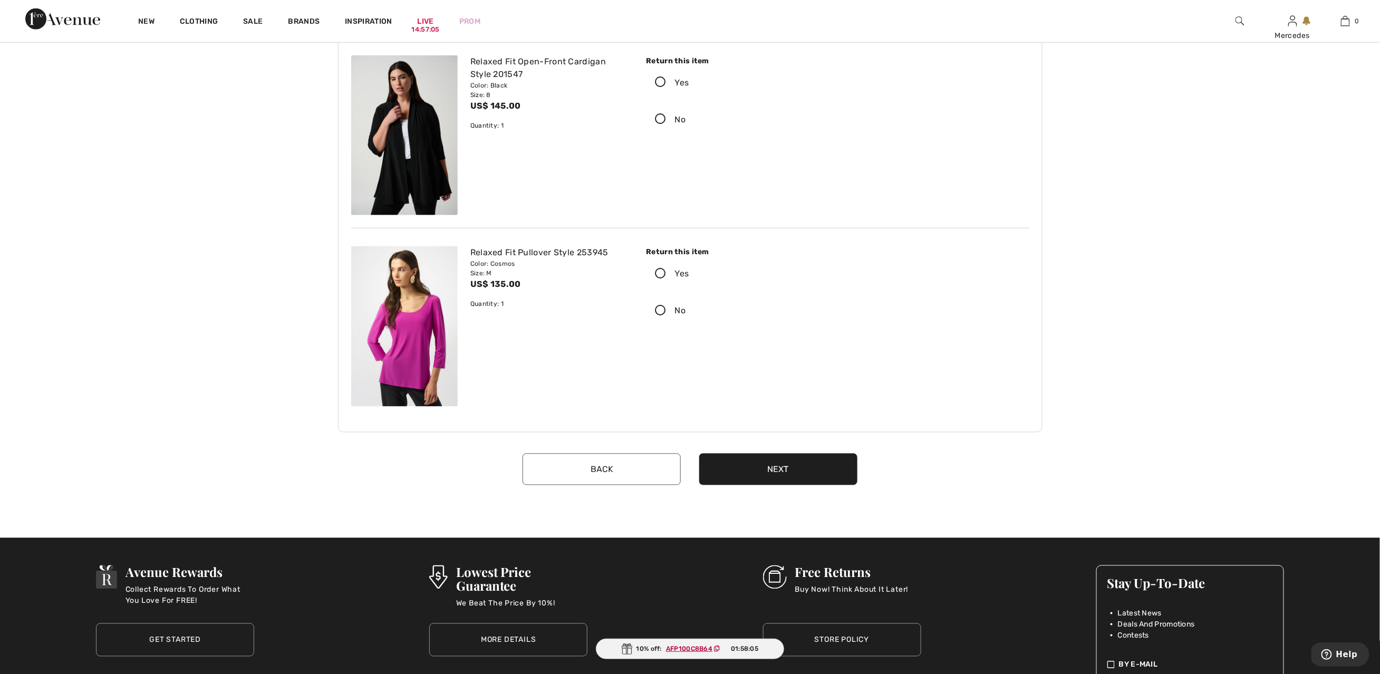
click at [787, 471] on button "Next" at bounding box center [778, 469] width 158 height 32
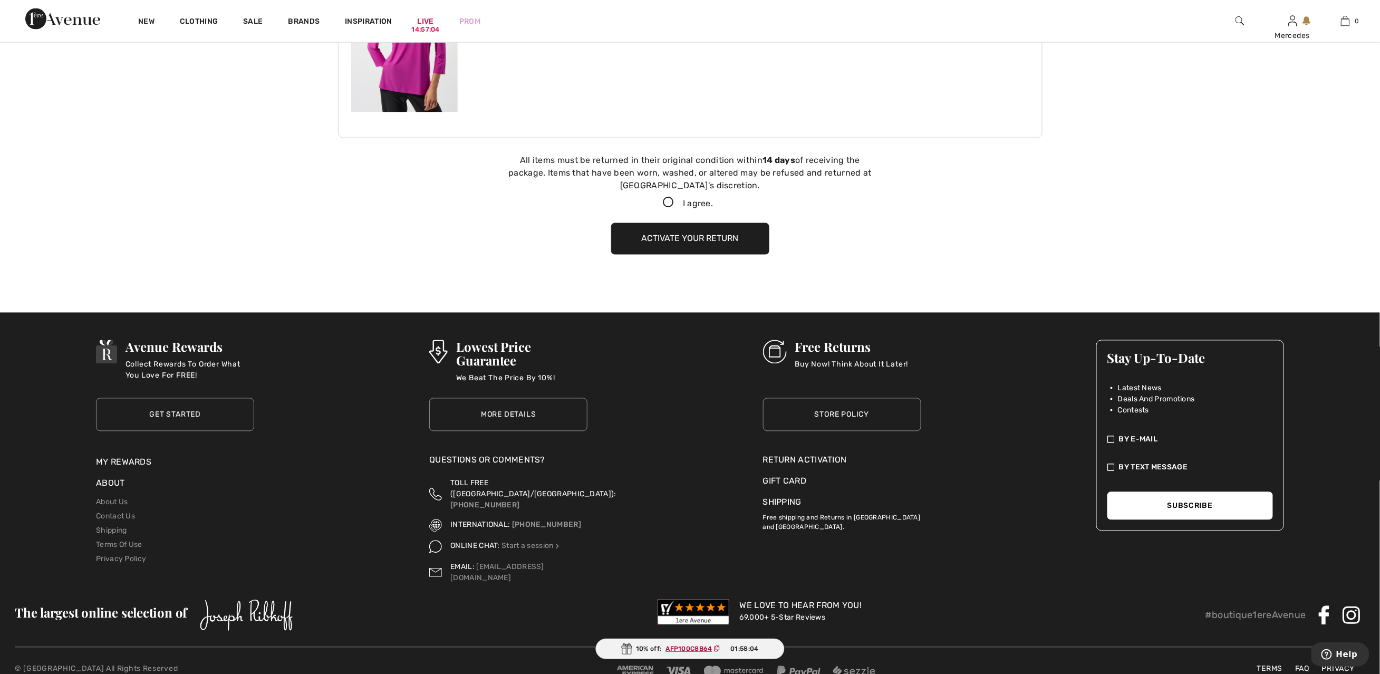
scroll to position [866, 0]
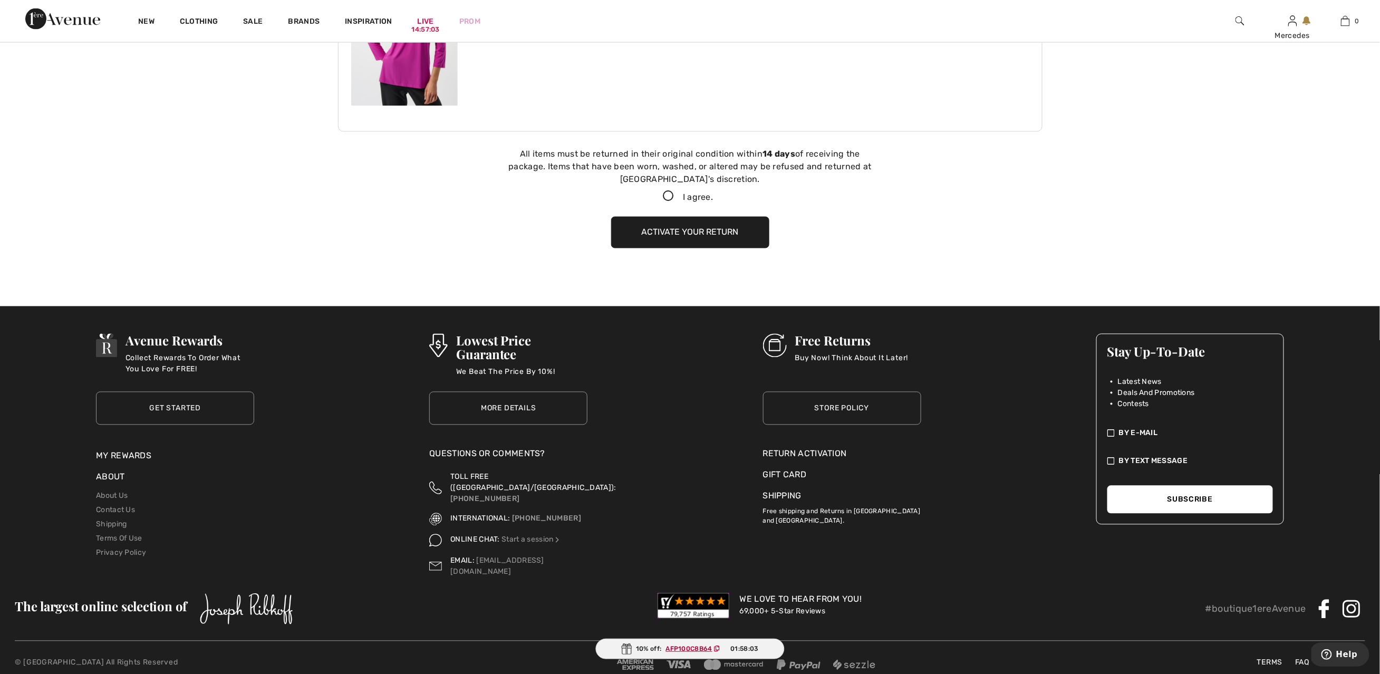
click at [666, 194] on icon at bounding box center [669, 196] width 28 height 11
click at [713, 194] on input "I agree." at bounding box center [716, 196] width 7 height 7
checkbox input "true"
click at [695, 233] on button "Activate your return" at bounding box center [690, 233] width 158 height 32
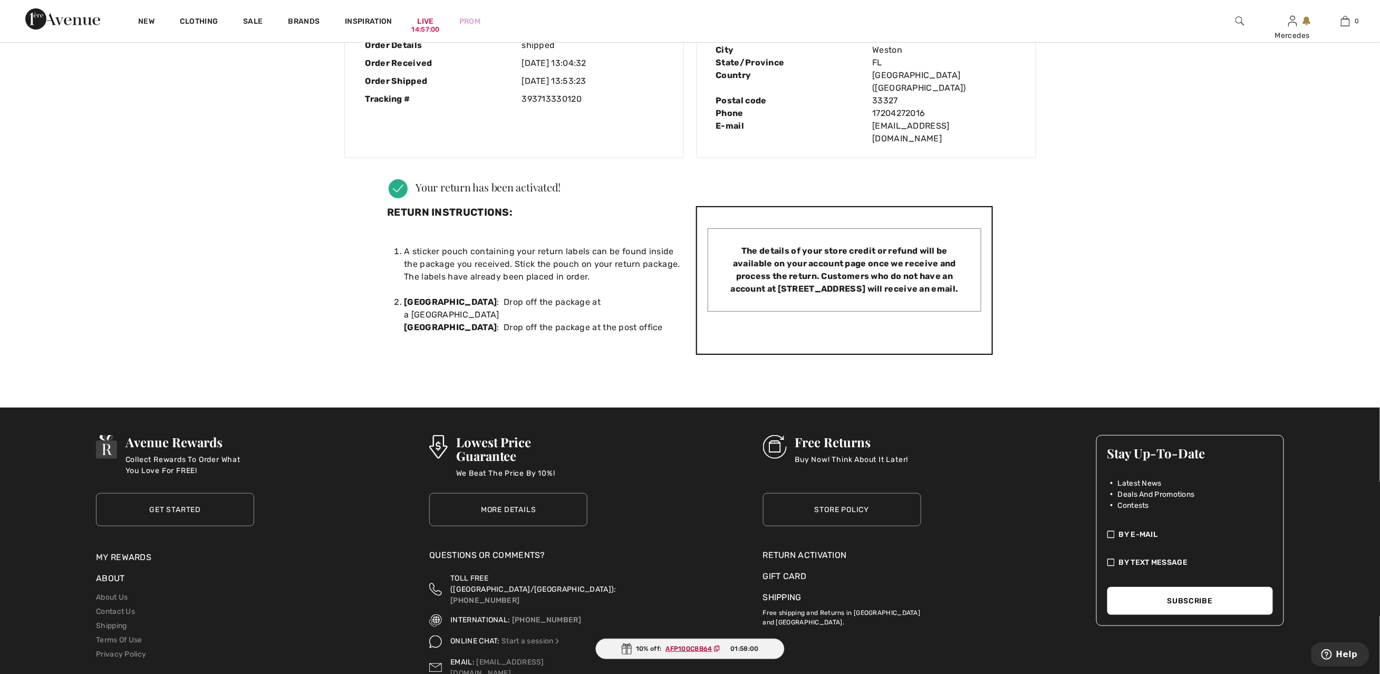
scroll to position [0, 0]
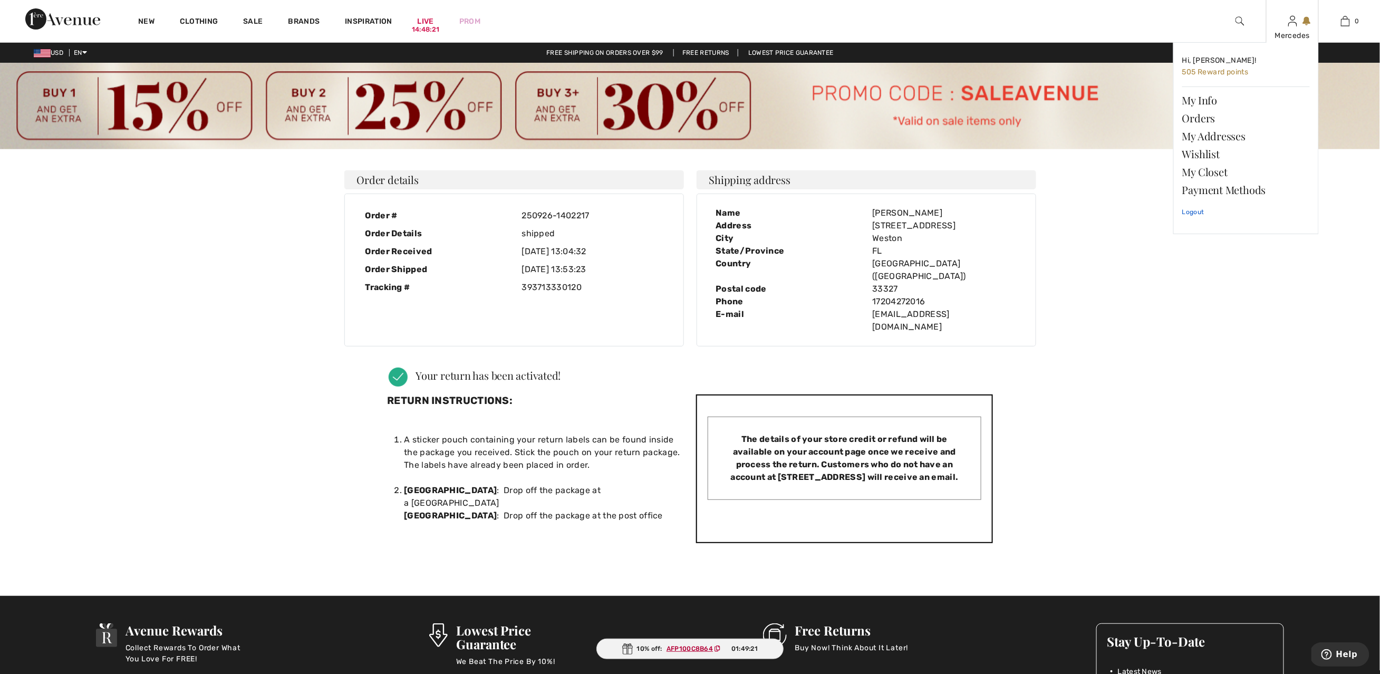
click at [1189, 213] on link "Logout" at bounding box center [1246, 212] width 128 height 26
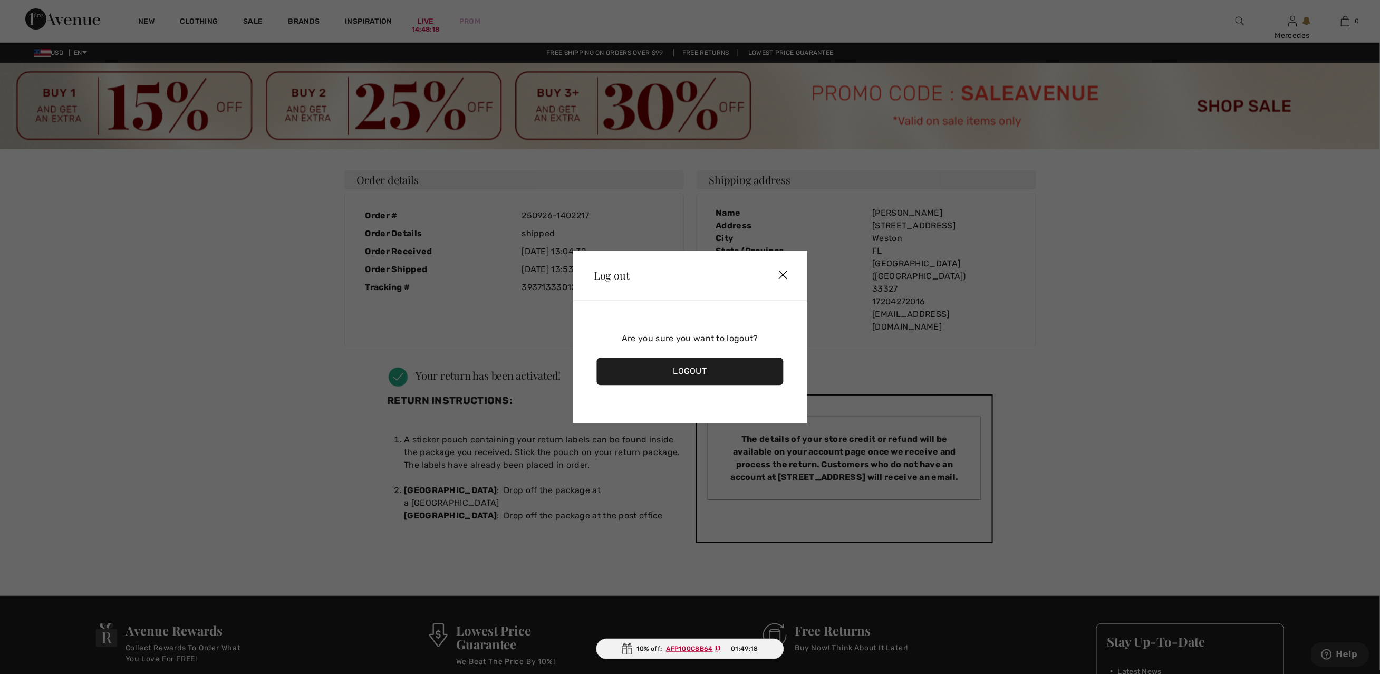
click at [686, 372] on div "Logout" at bounding box center [689, 371] width 187 height 27
